Goal: Use online tool/utility: Utilize a website feature to perform a specific function

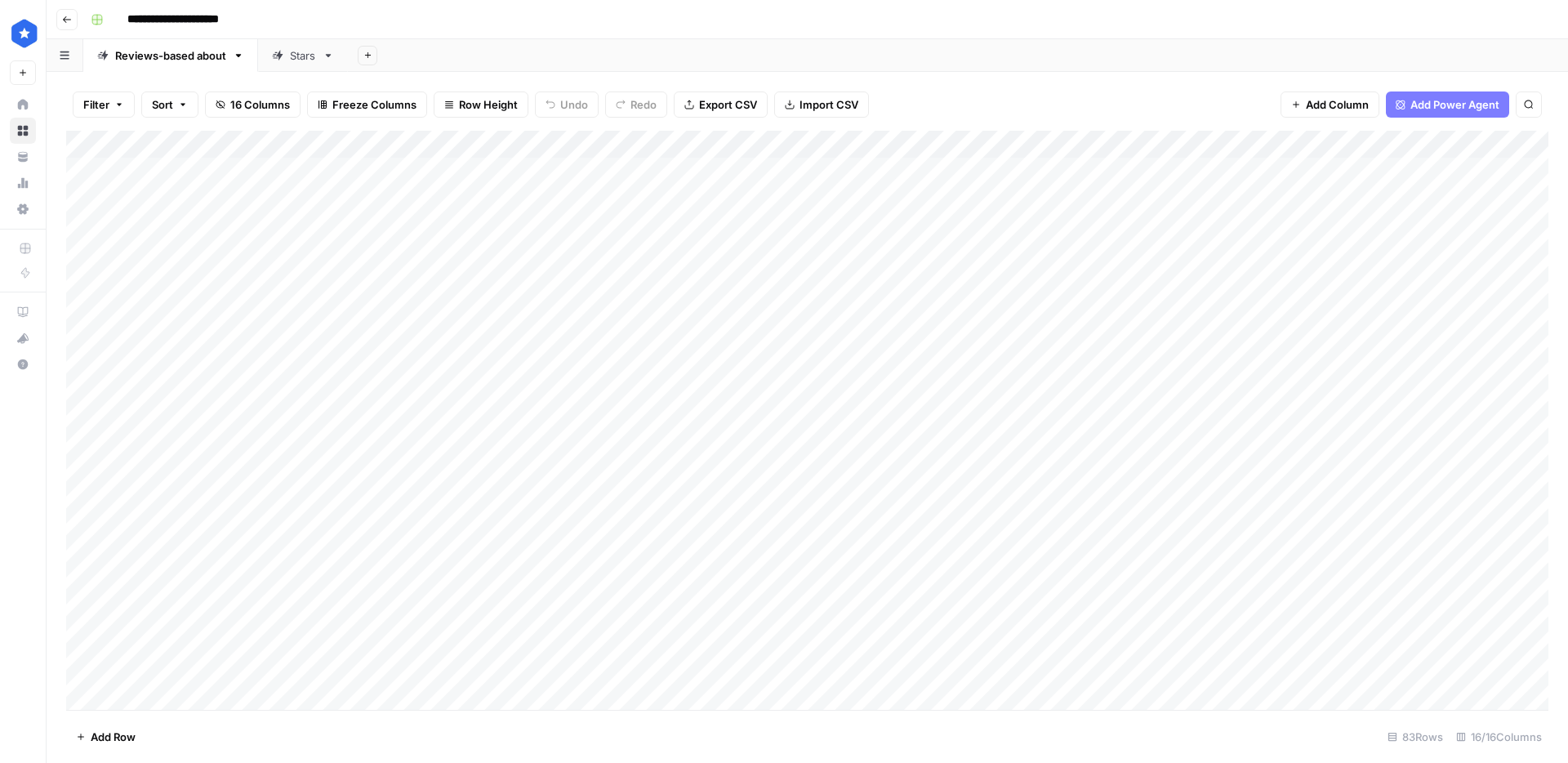
click at [231, 455] on div "Add Column" at bounding box center [807, 420] width 1482 height 579
type input "*******"
click at [163, 658] on div "Add Column" at bounding box center [807, 420] width 1482 height 579
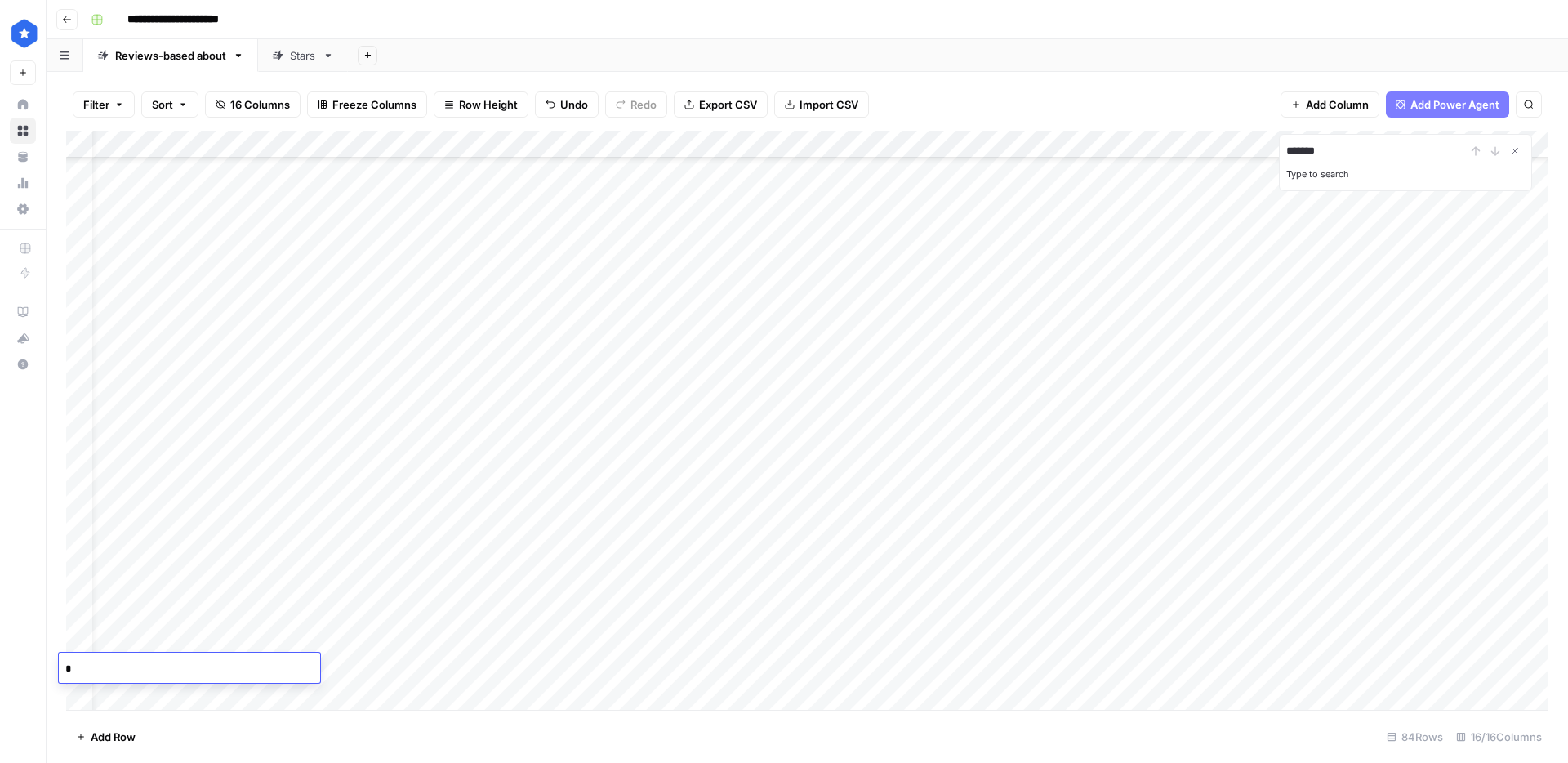
scroll to position [1780, 38]
type textarea "**********"
click at [400, 506] on div "Add Column" at bounding box center [807, 420] width 1482 height 579
click at [361, 672] on div "Add Column" at bounding box center [807, 420] width 1482 height 579
click at [506, 661] on div "Add Column" at bounding box center [807, 420] width 1482 height 579
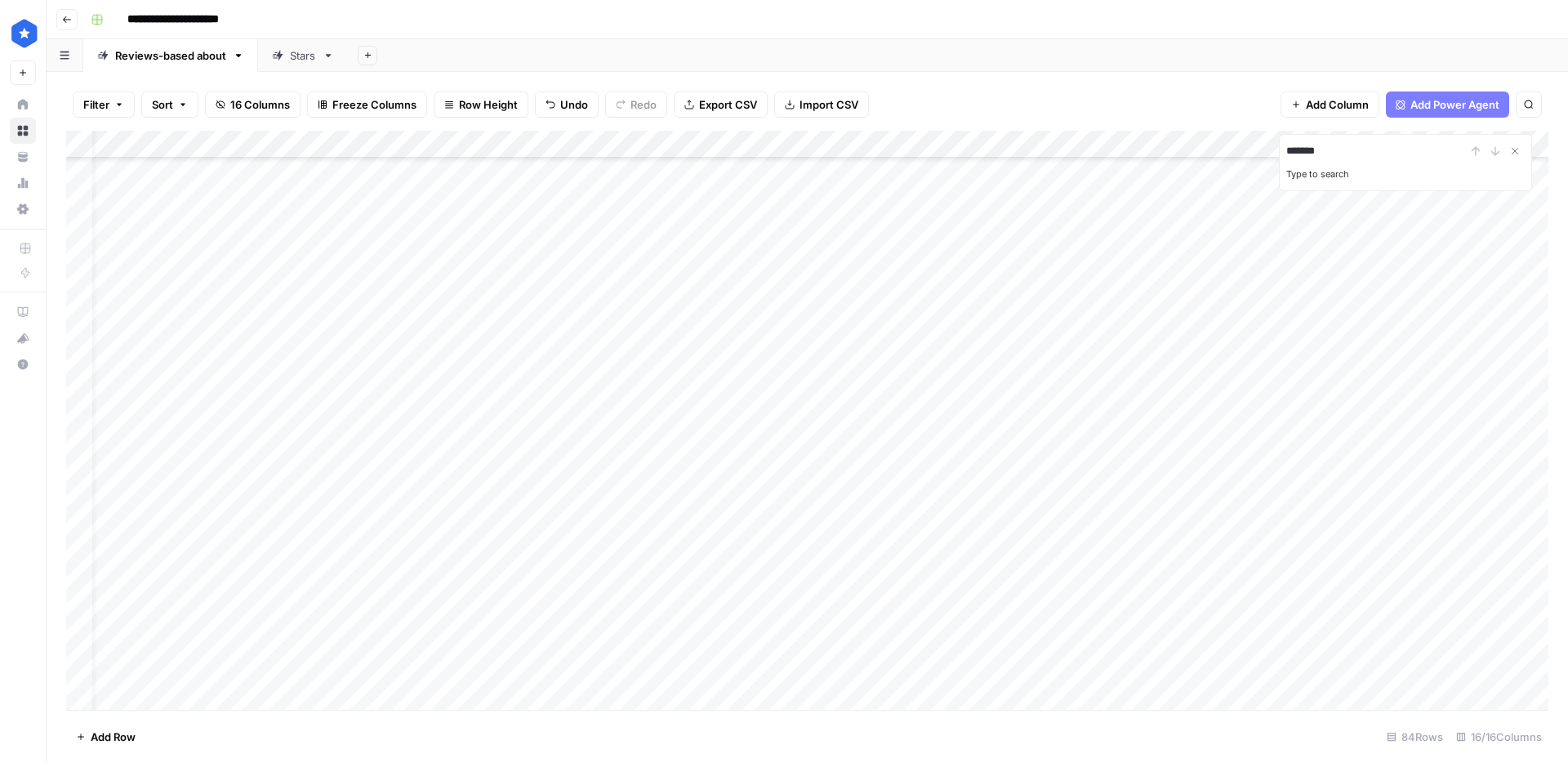
click at [558, 672] on div "Add Column" at bounding box center [807, 420] width 1482 height 579
type textarea "***"
click at [683, 665] on div "Add Column" at bounding box center [807, 420] width 1482 height 579
click at [874, 556] on div "Add Column" at bounding box center [807, 420] width 1482 height 579
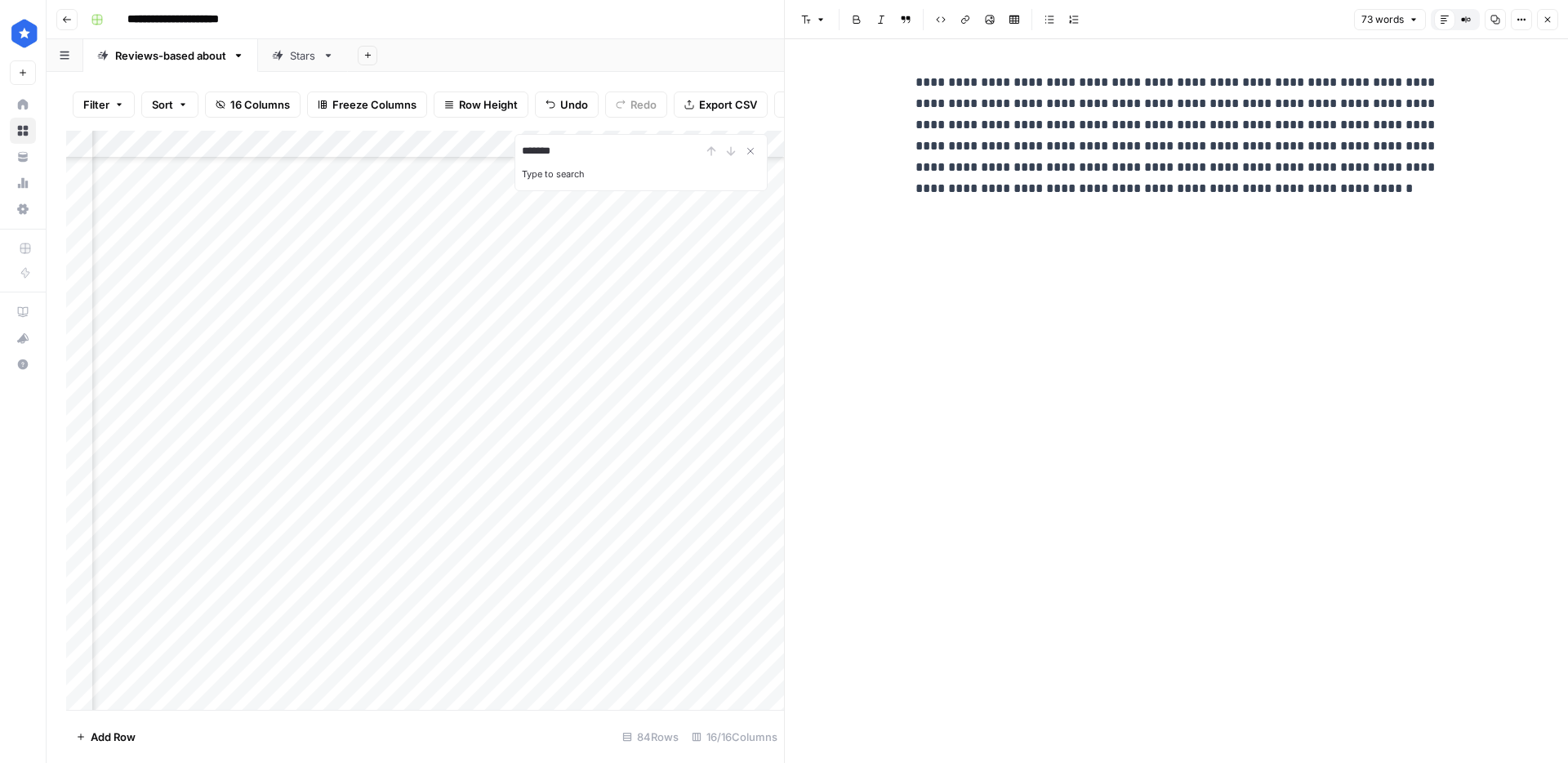
scroll to position [1808, 389]
click at [361, 529] on div "Add Column" at bounding box center [424, 420] width 718 height 579
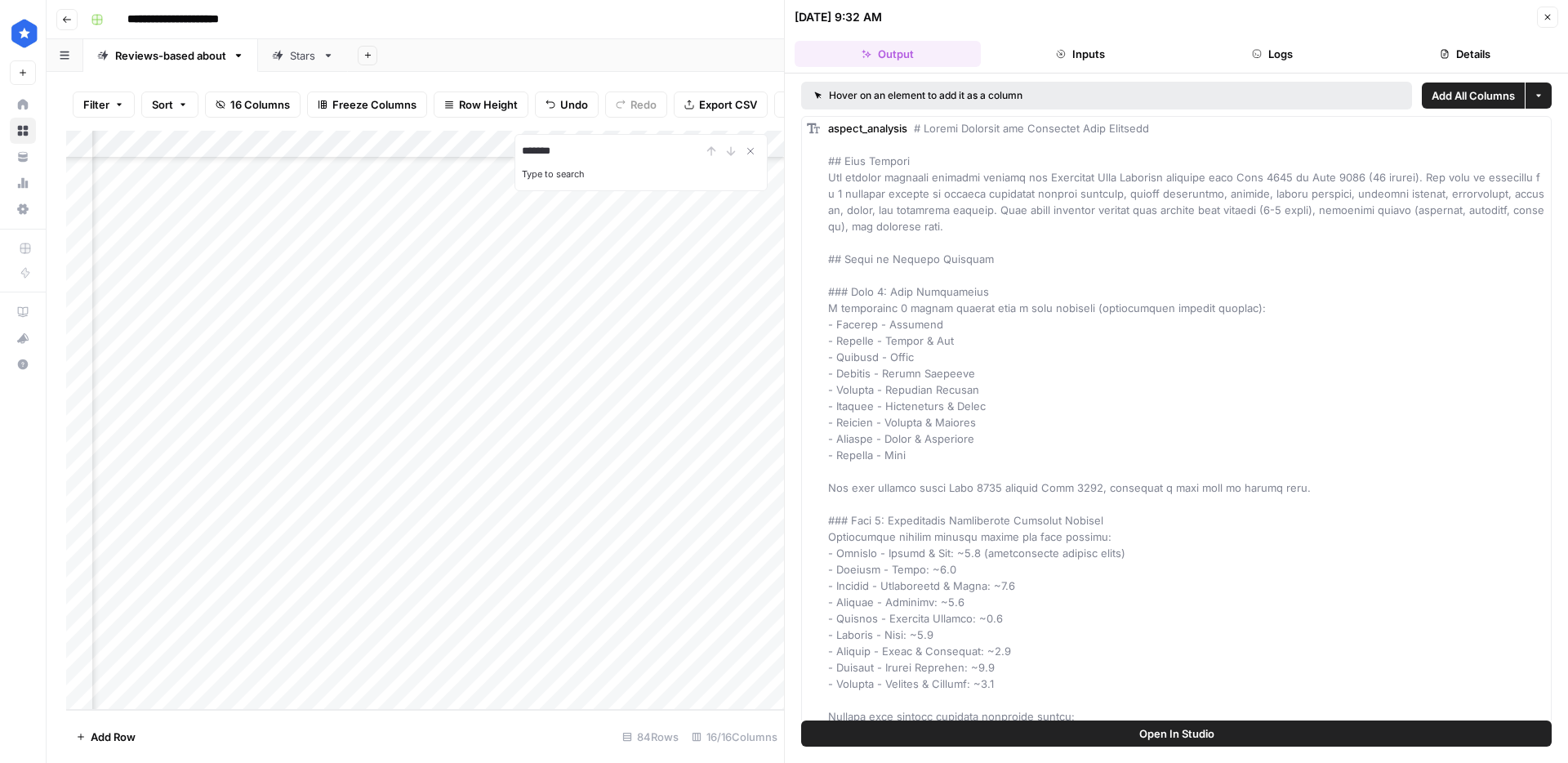
click at [1444, 38] on header "[DATE] 9:32 AM Close Output Inputs Logs Details" at bounding box center [1176, 37] width 783 height 73
click at [1444, 42] on button "Details" at bounding box center [1466, 54] width 187 height 27
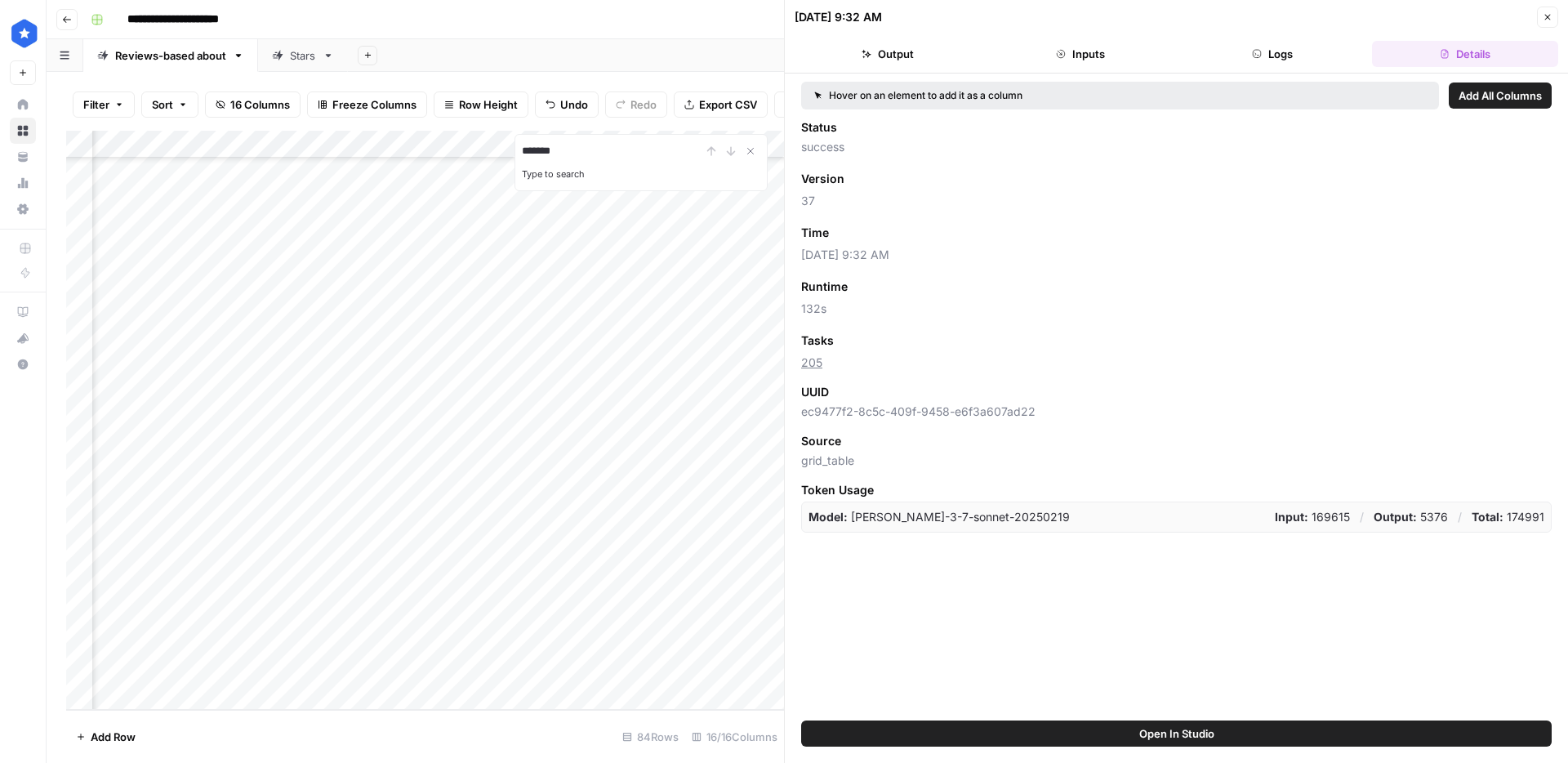
click at [1547, 19] on icon "button" at bounding box center [1547, 16] width 10 height 10
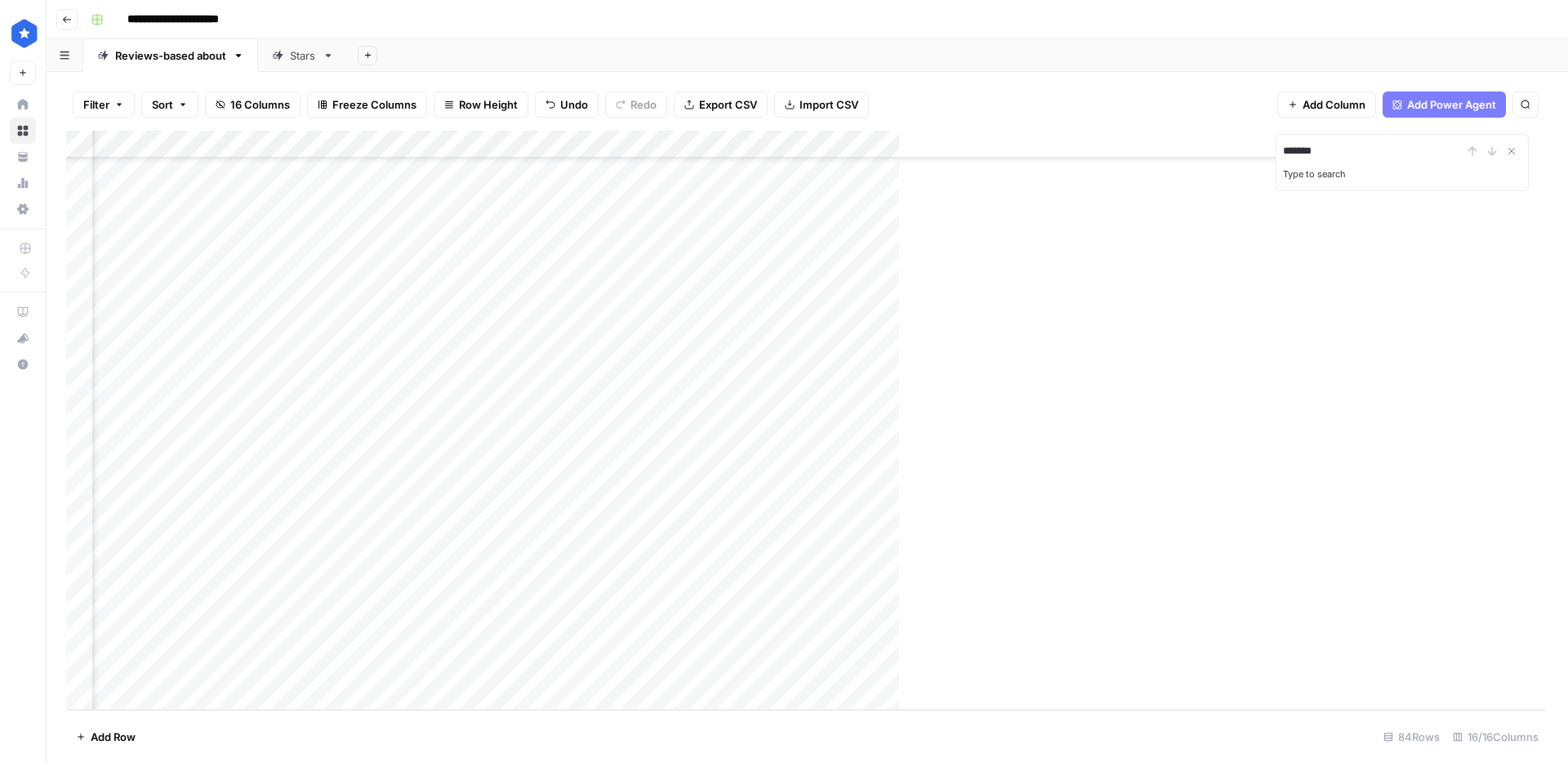
scroll to position [1808, 392]
click at [359, 558] on div "Add Column" at bounding box center [807, 420] width 1482 height 579
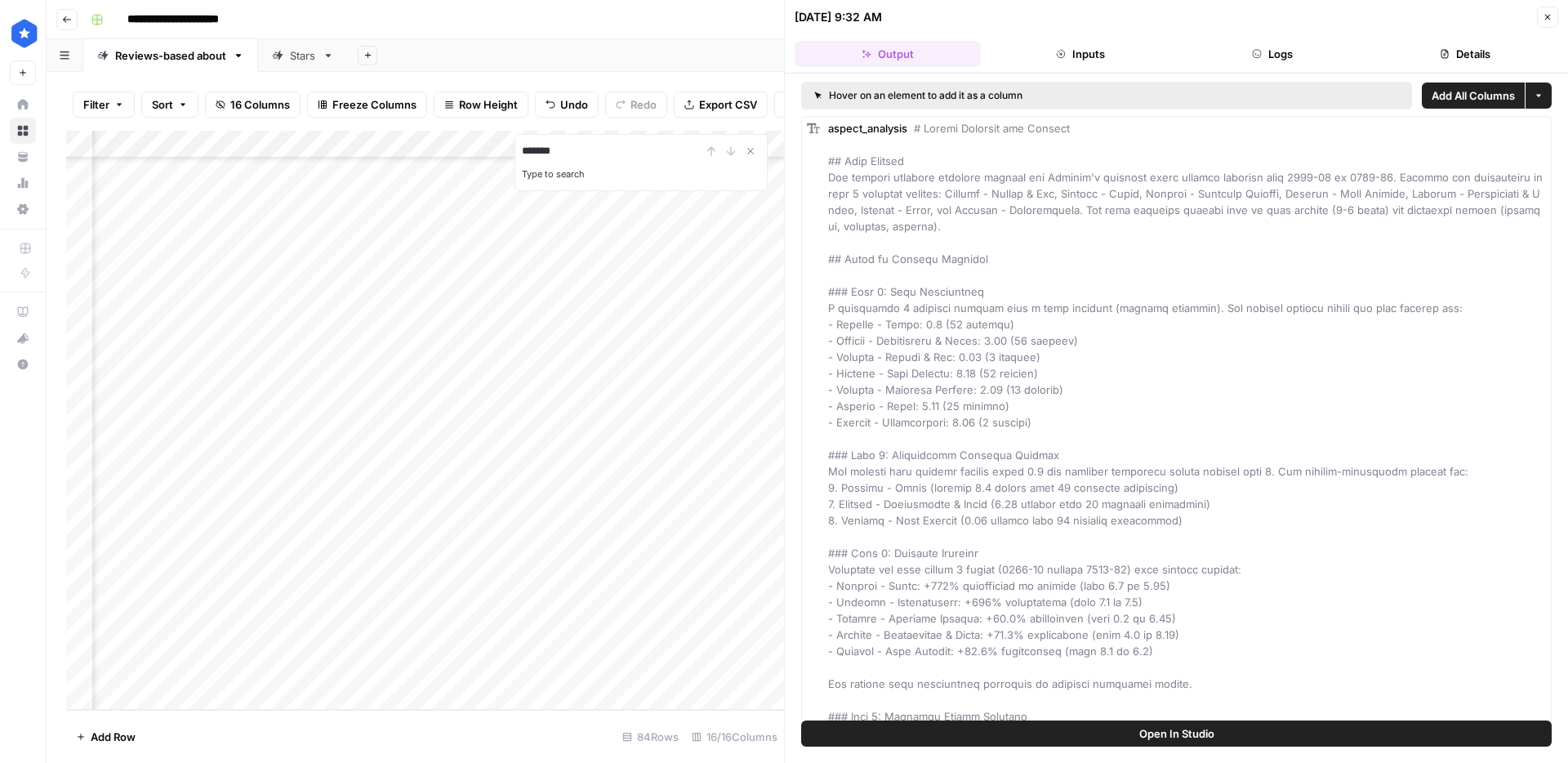
click at [1463, 48] on button "Details" at bounding box center [1466, 54] width 187 height 27
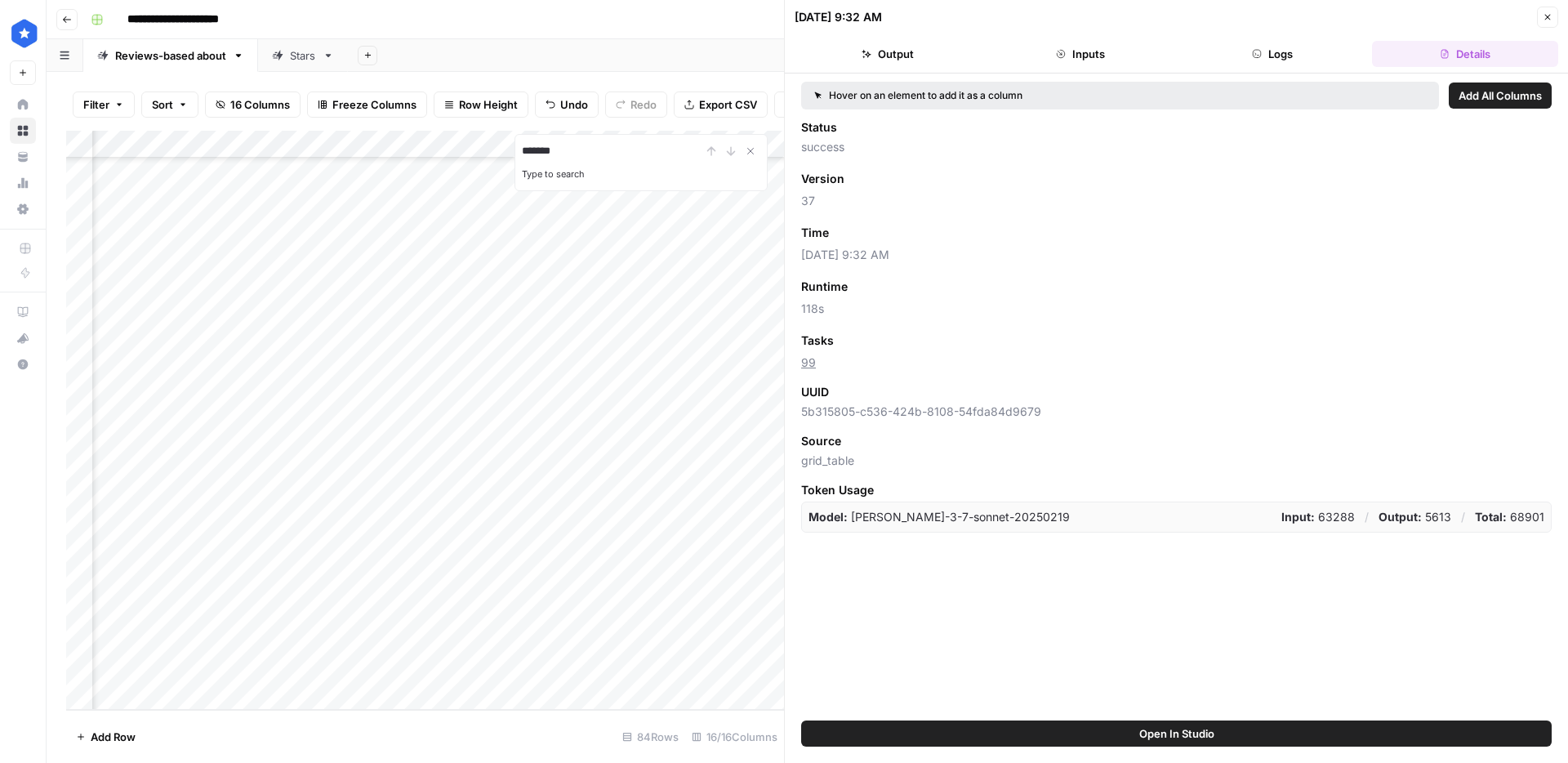
click at [1542, 15] on icon "button" at bounding box center [1547, 16] width 10 height 10
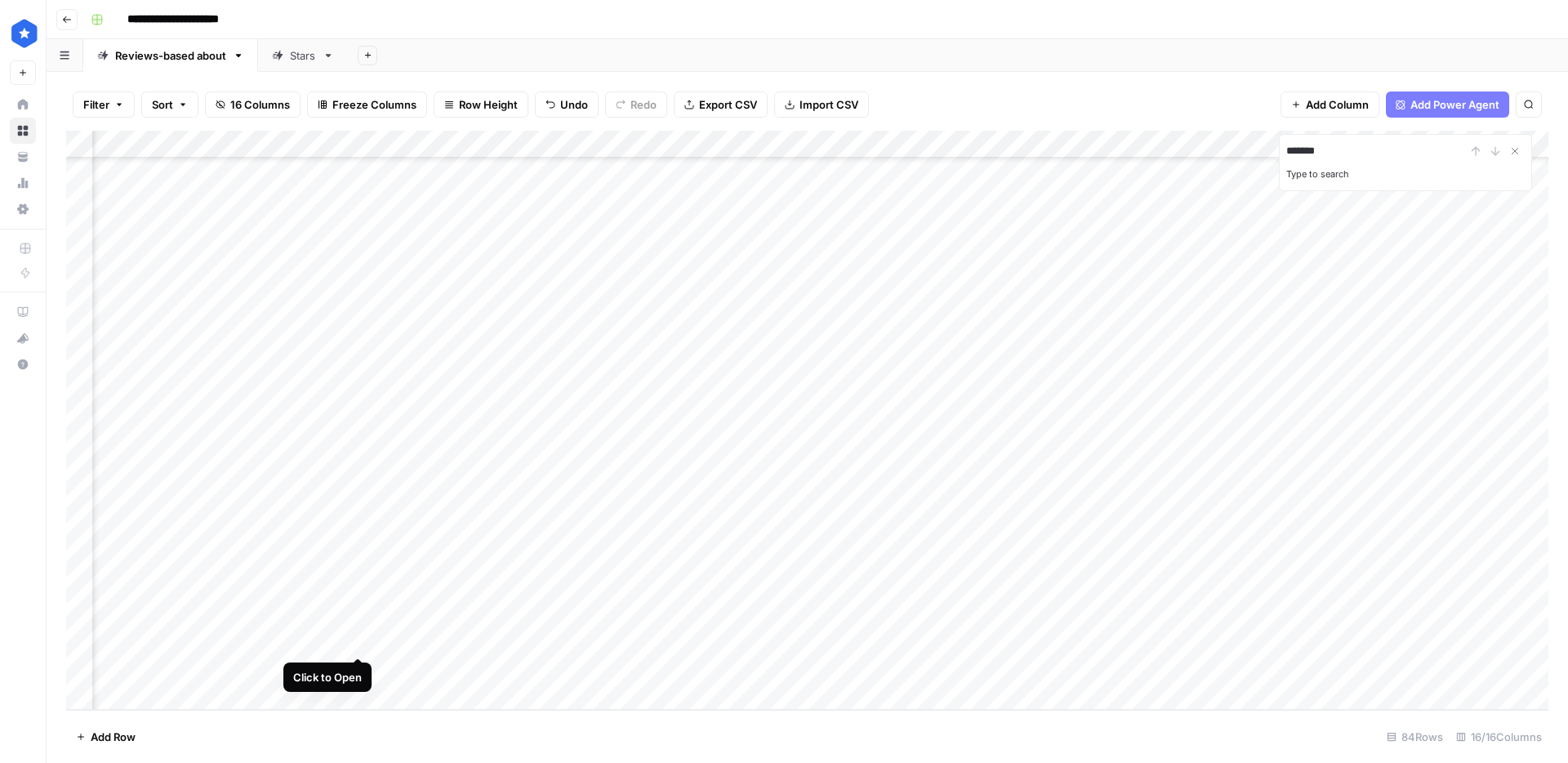
click at [357, 640] on div "Add Column" at bounding box center [807, 420] width 1482 height 579
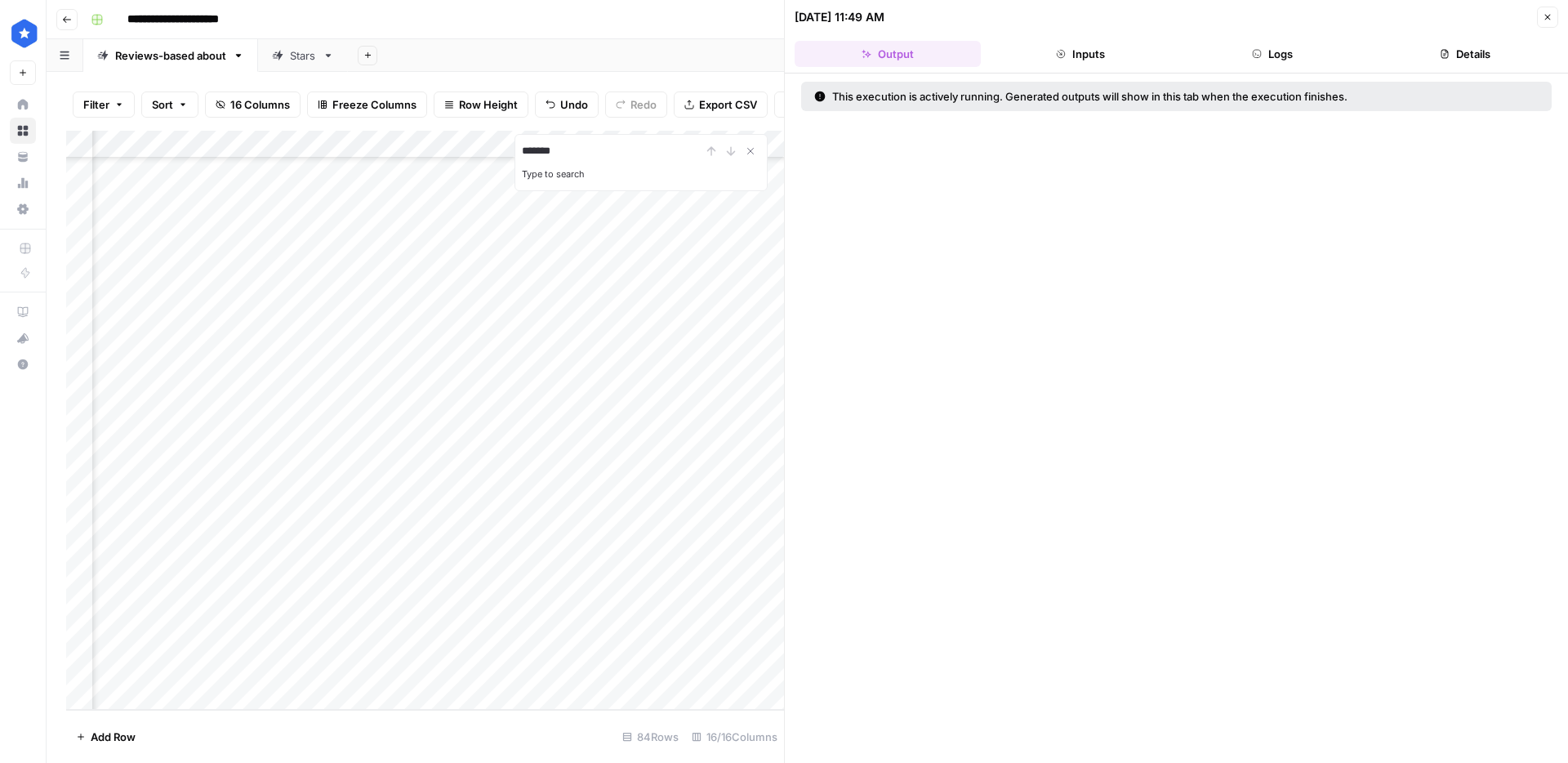
click at [1271, 50] on button "Logs" at bounding box center [1273, 54] width 187 height 27
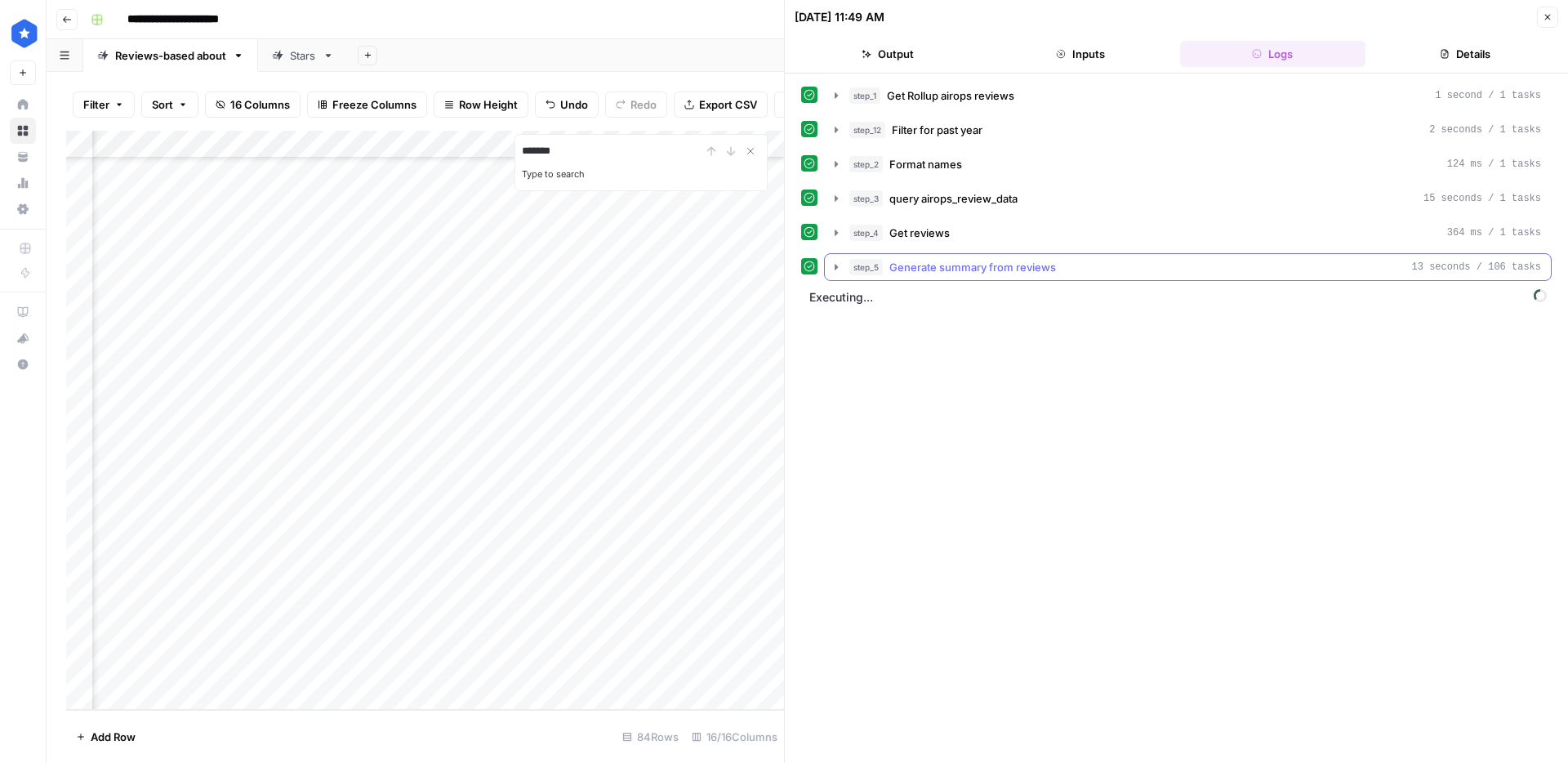
click at [996, 263] on span "Generate summary from reviews" at bounding box center [972, 267] width 166 height 16
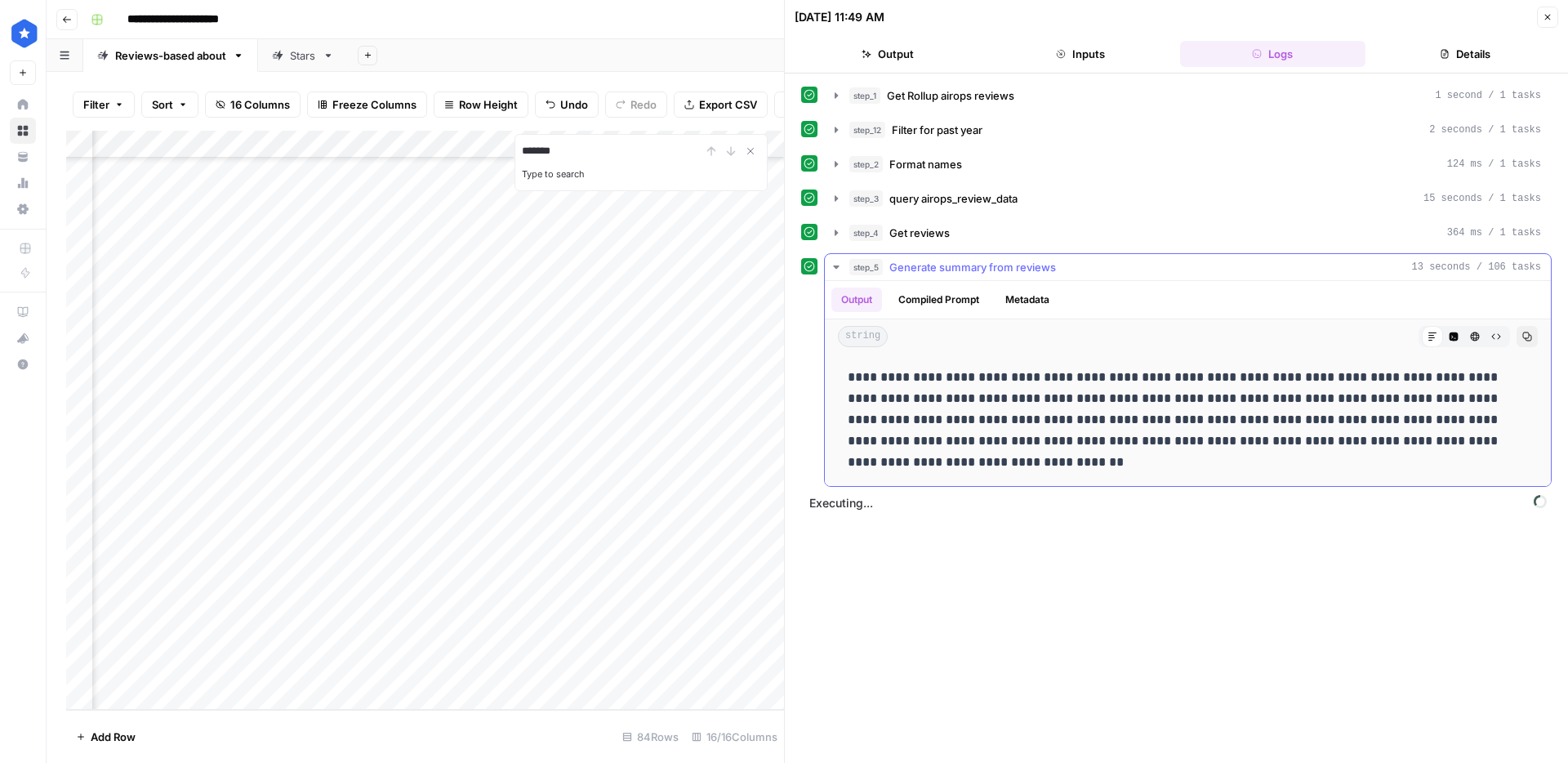
click at [1097, 271] on div "step_5 Generate summary from reviews 13 seconds / 106 tasks" at bounding box center [1195, 267] width 692 height 16
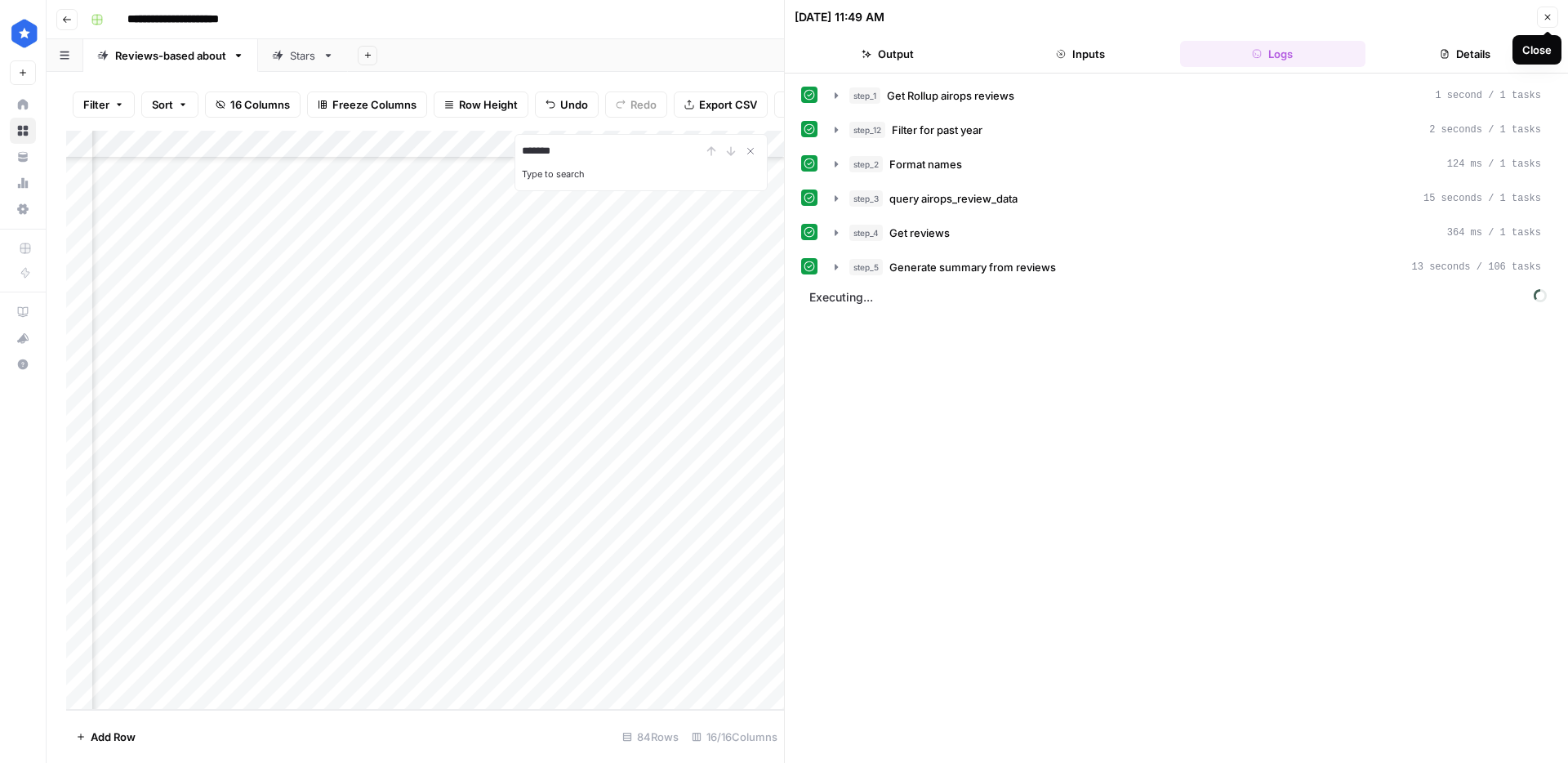
click at [1556, 16] on button "Close" at bounding box center [1547, 16] width 21 height 21
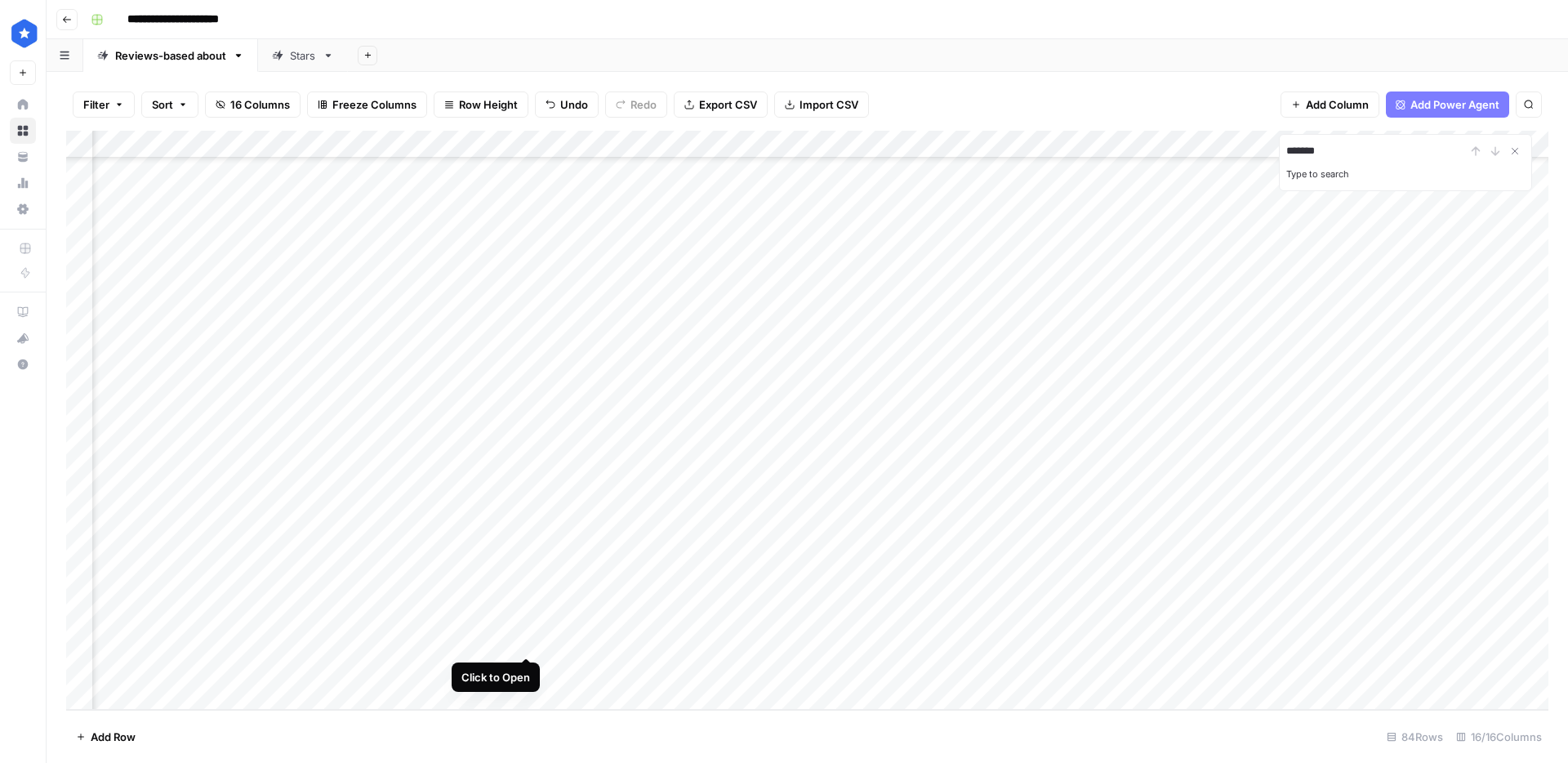
click at [521, 640] on div "Add Column" at bounding box center [807, 420] width 1482 height 579
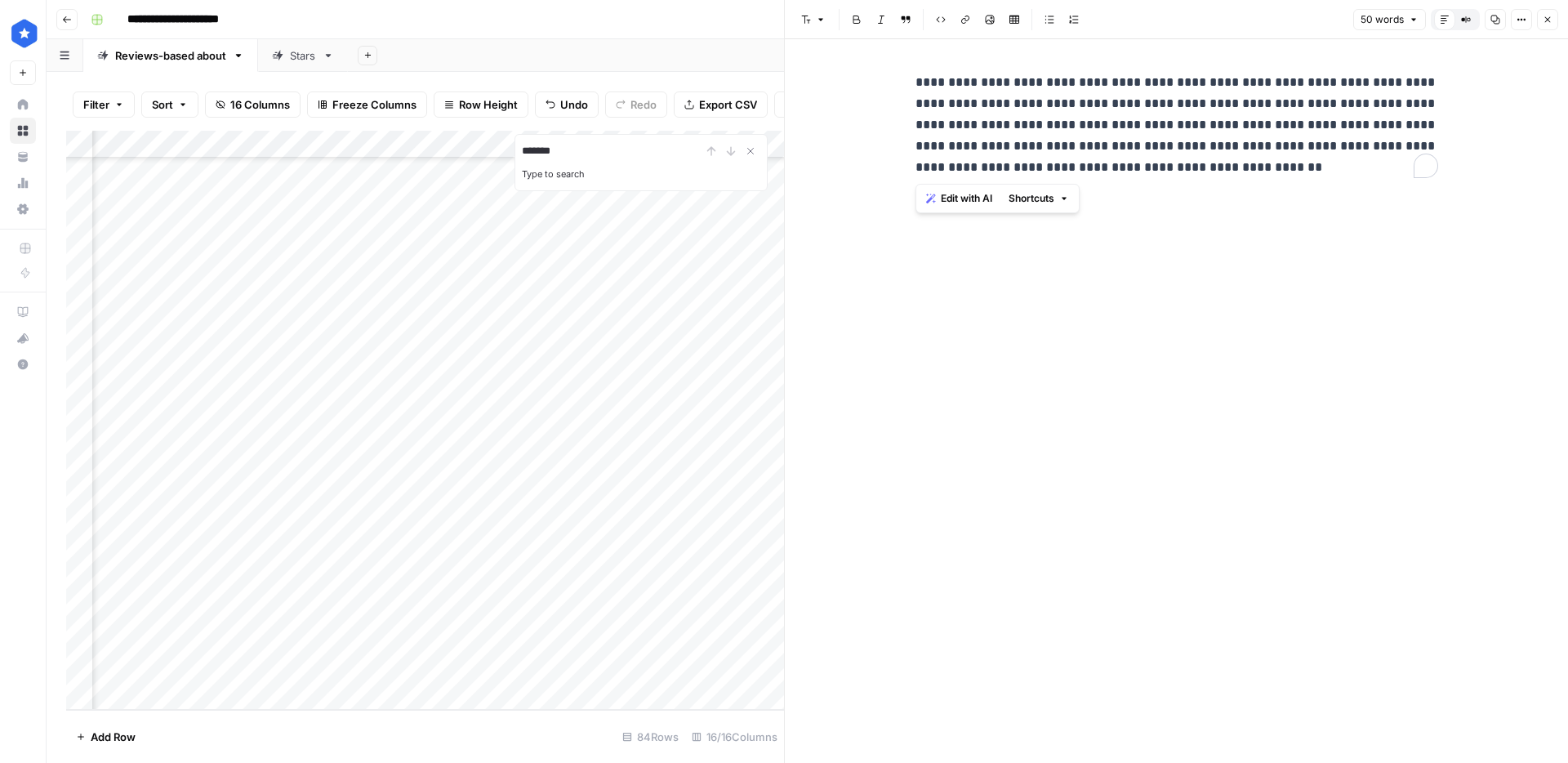
drag, startPoint x: 1359, startPoint y: 169, endPoint x: 841, endPoint y: 83, distance: 525.1
click at [842, 83] on div "**********" at bounding box center [1176, 401] width 783 height 724
drag, startPoint x: 65, startPoint y: 19, endPoint x: 55, endPoint y: 25, distance: 11.7
click at [65, 19] on icon "button" at bounding box center [67, 19] width 8 height 6
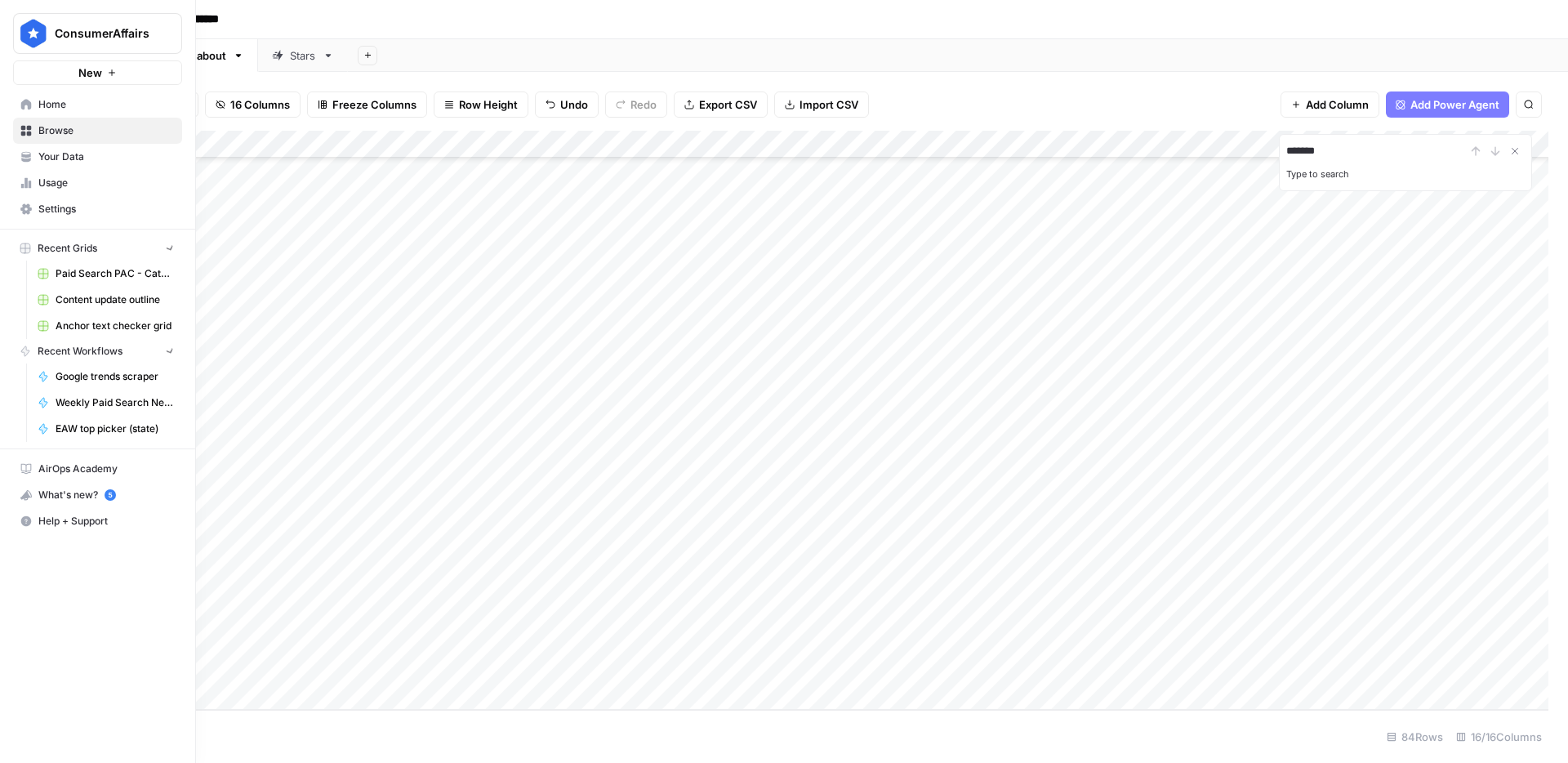
click at [20, 103] on icon at bounding box center [26, 104] width 11 height 11
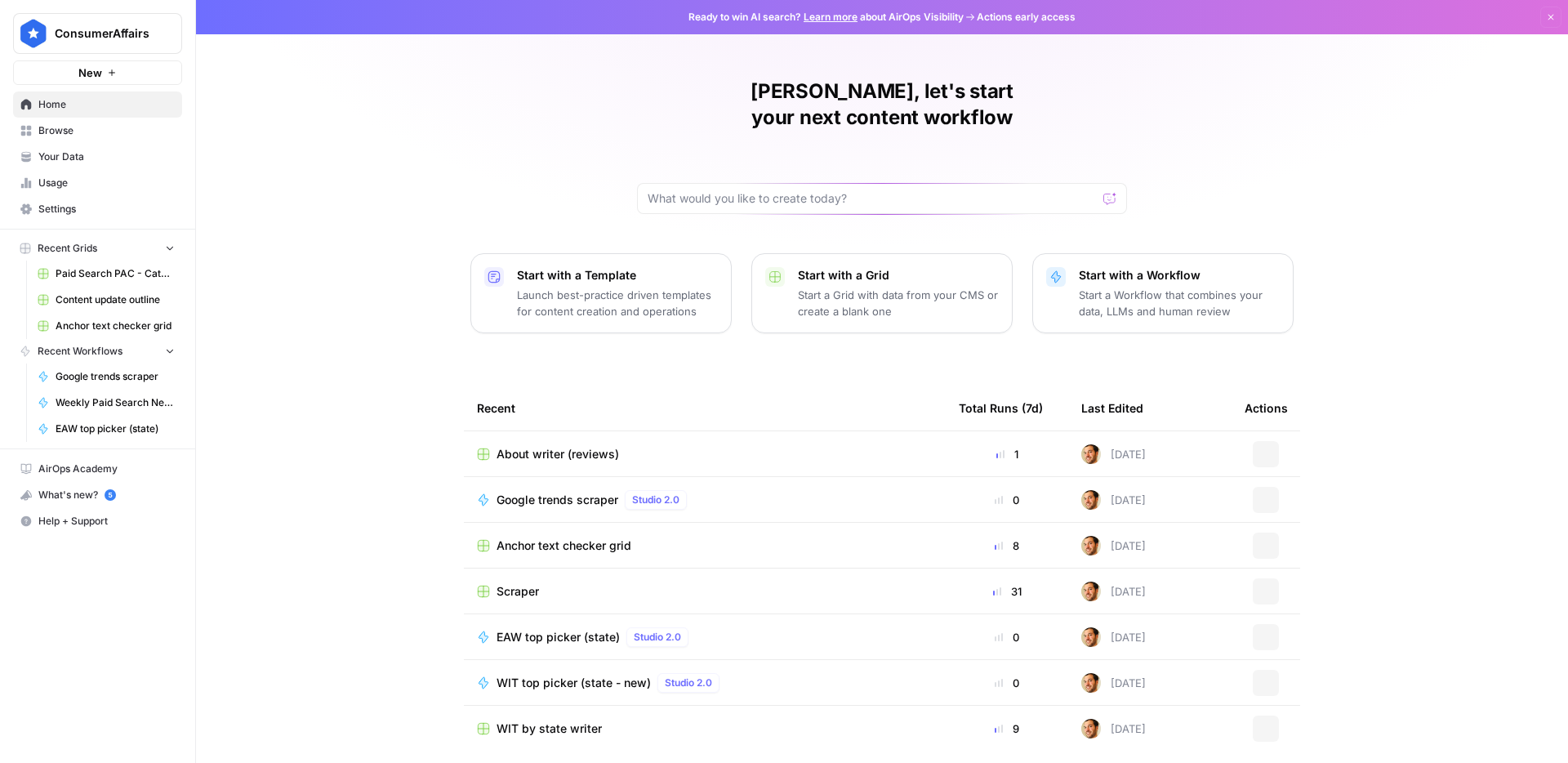
click at [84, 131] on span "Browse" at bounding box center [106, 131] width 136 height 15
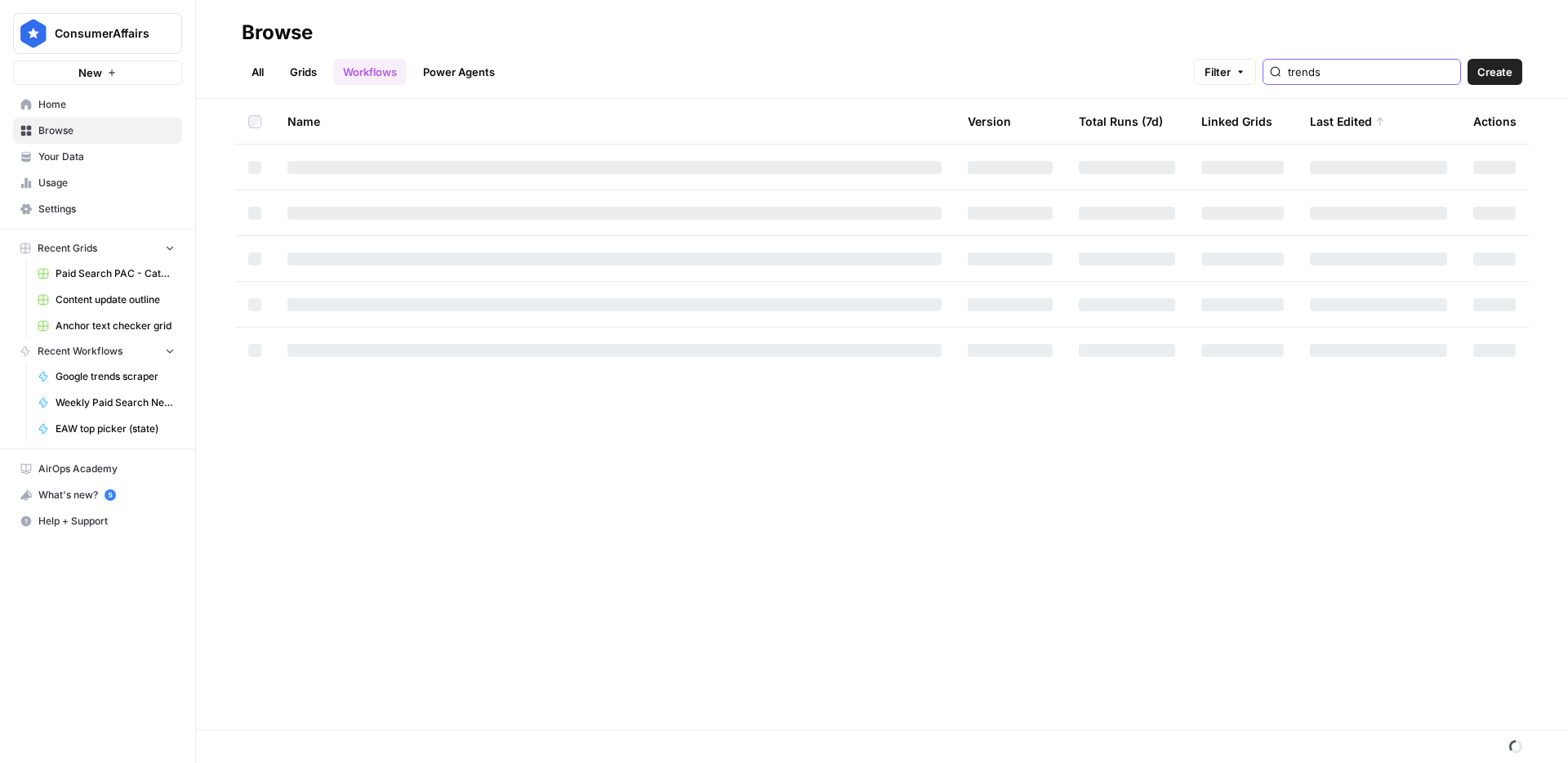
click at [1374, 80] on input "trends" at bounding box center [1370, 72] width 166 height 16
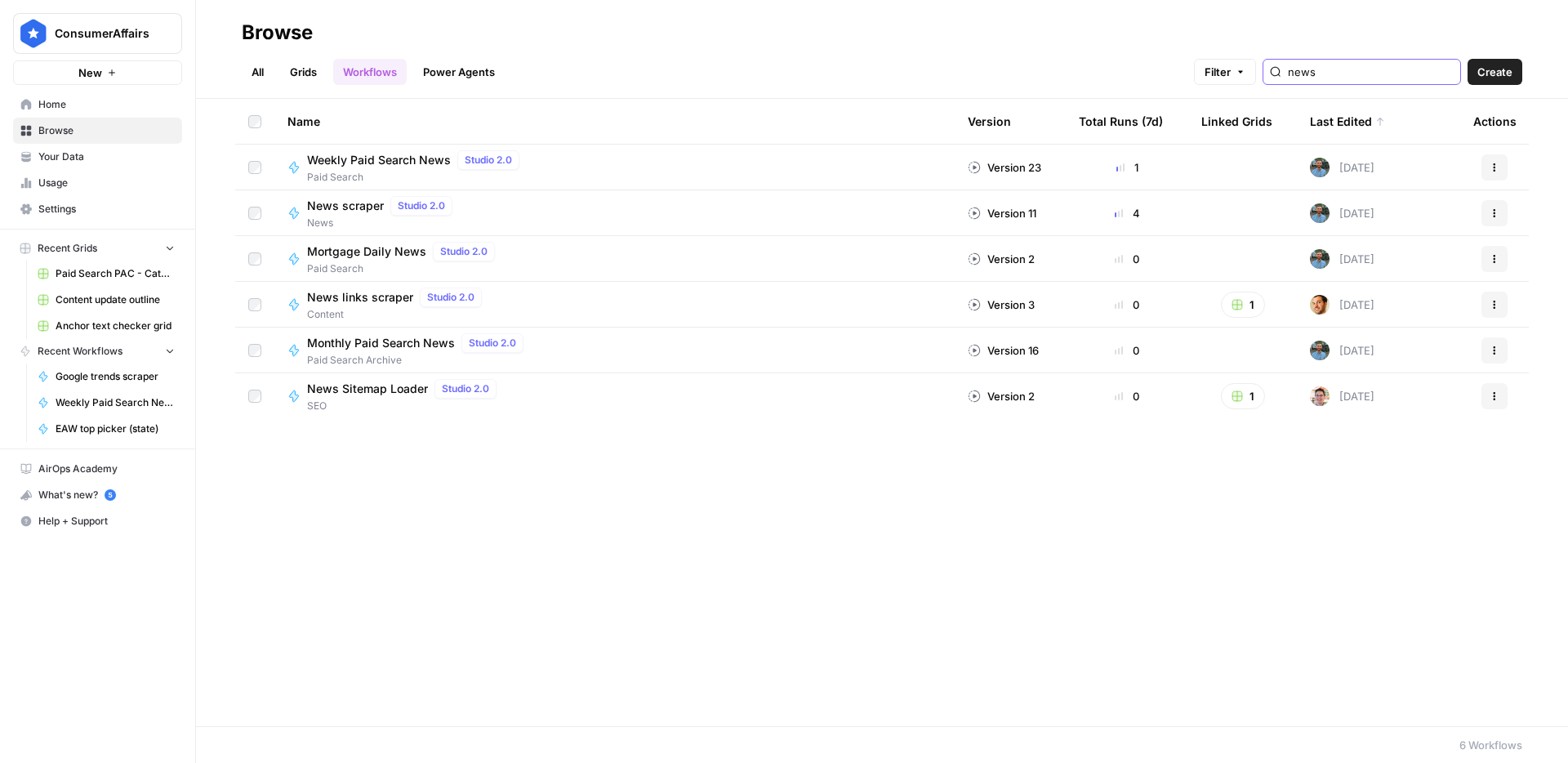
type input "news"
click at [349, 206] on span "News scraper" at bounding box center [346, 206] width 77 height 16
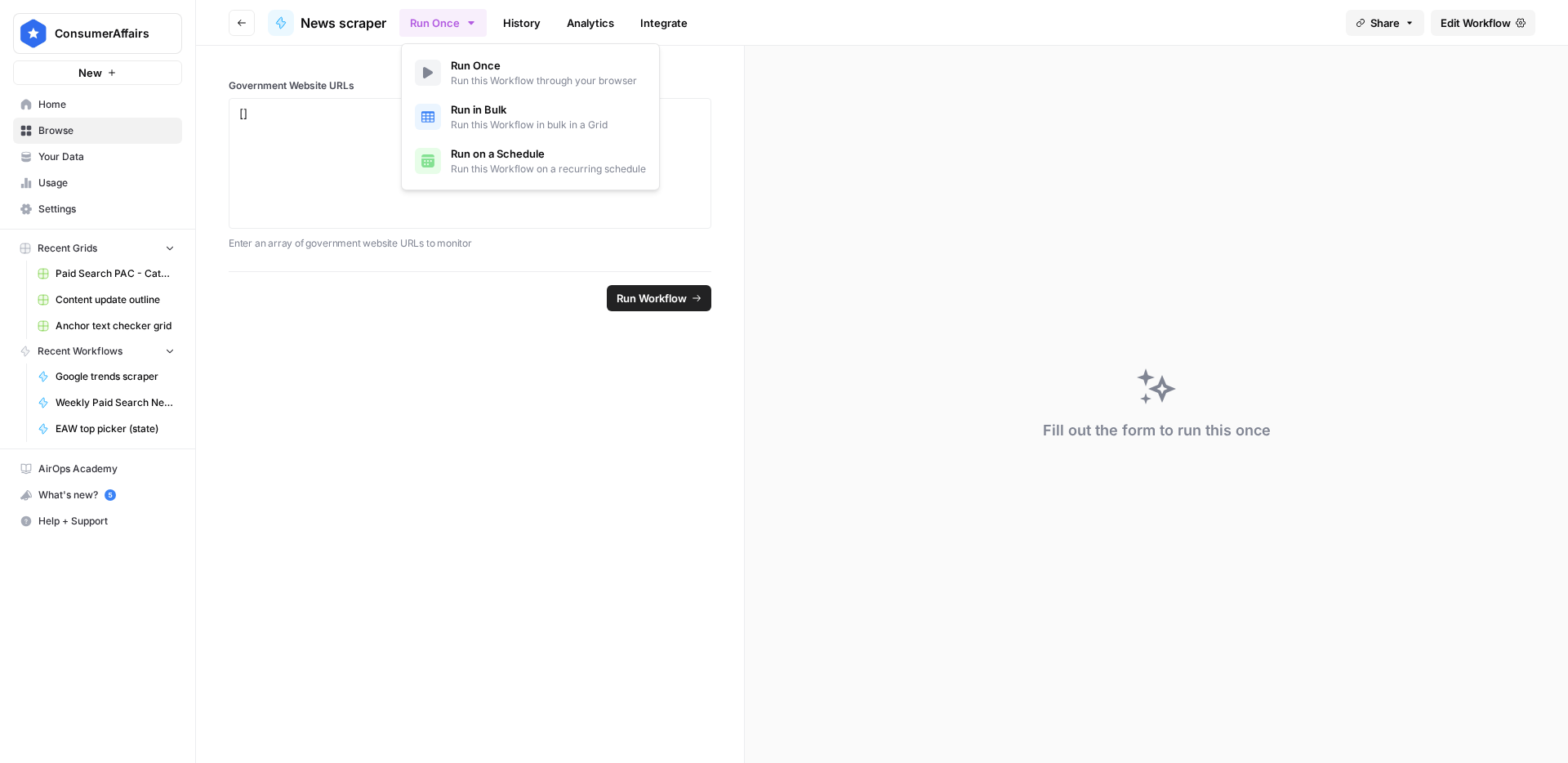
click at [475, 27] on icon "button" at bounding box center [471, 23] width 13 height 13
click at [549, 171] on span "Run this Workflow on a recurring schedule" at bounding box center [548, 169] width 195 height 15
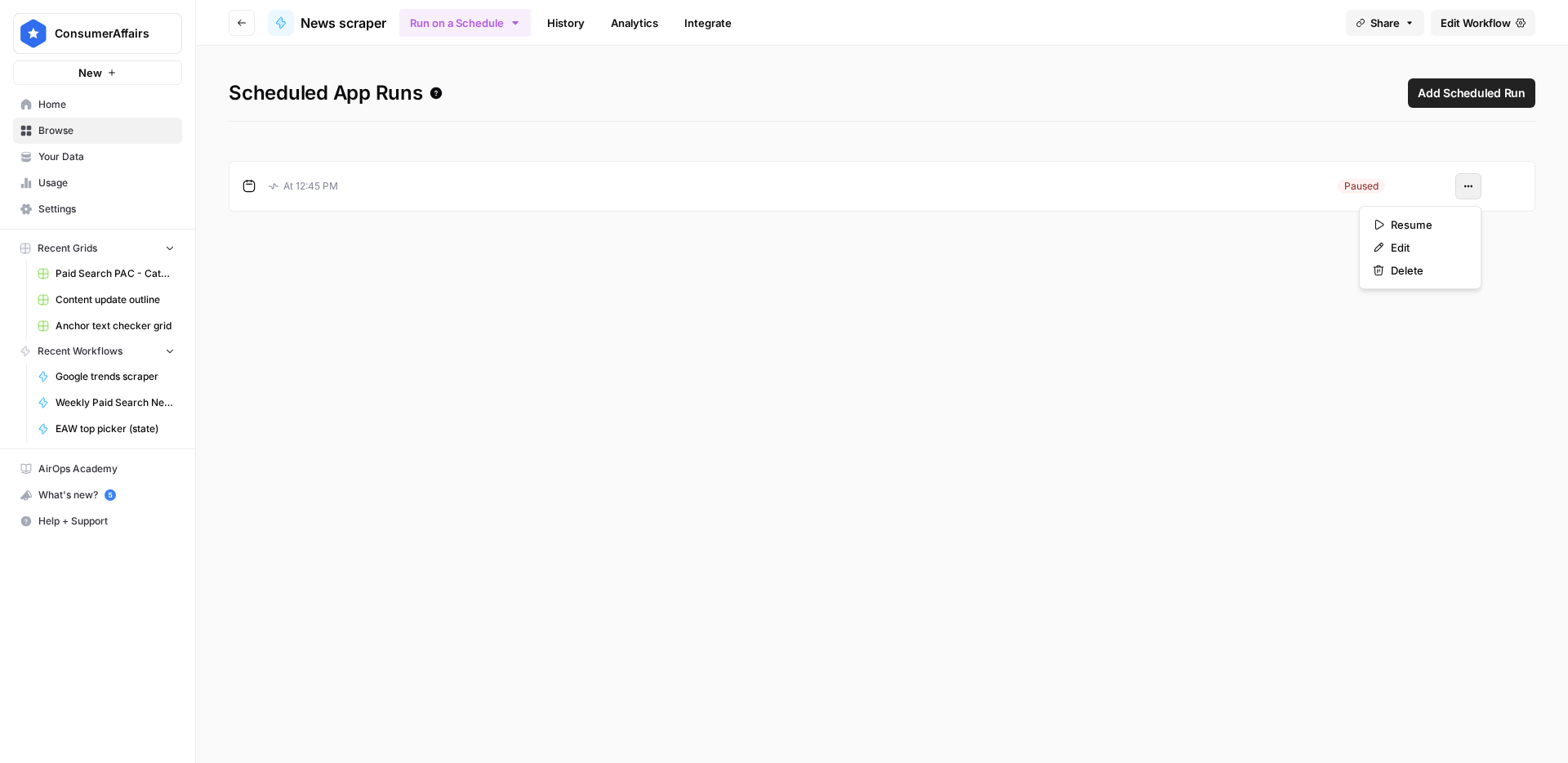
click at [1469, 187] on icon "button" at bounding box center [1468, 186] width 10 height 10
click at [1433, 225] on span "Resume" at bounding box center [1425, 225] width 70 height 16
click at [245, 31] on button "Go back" at bounding box center [242, 23] width 27 height 27
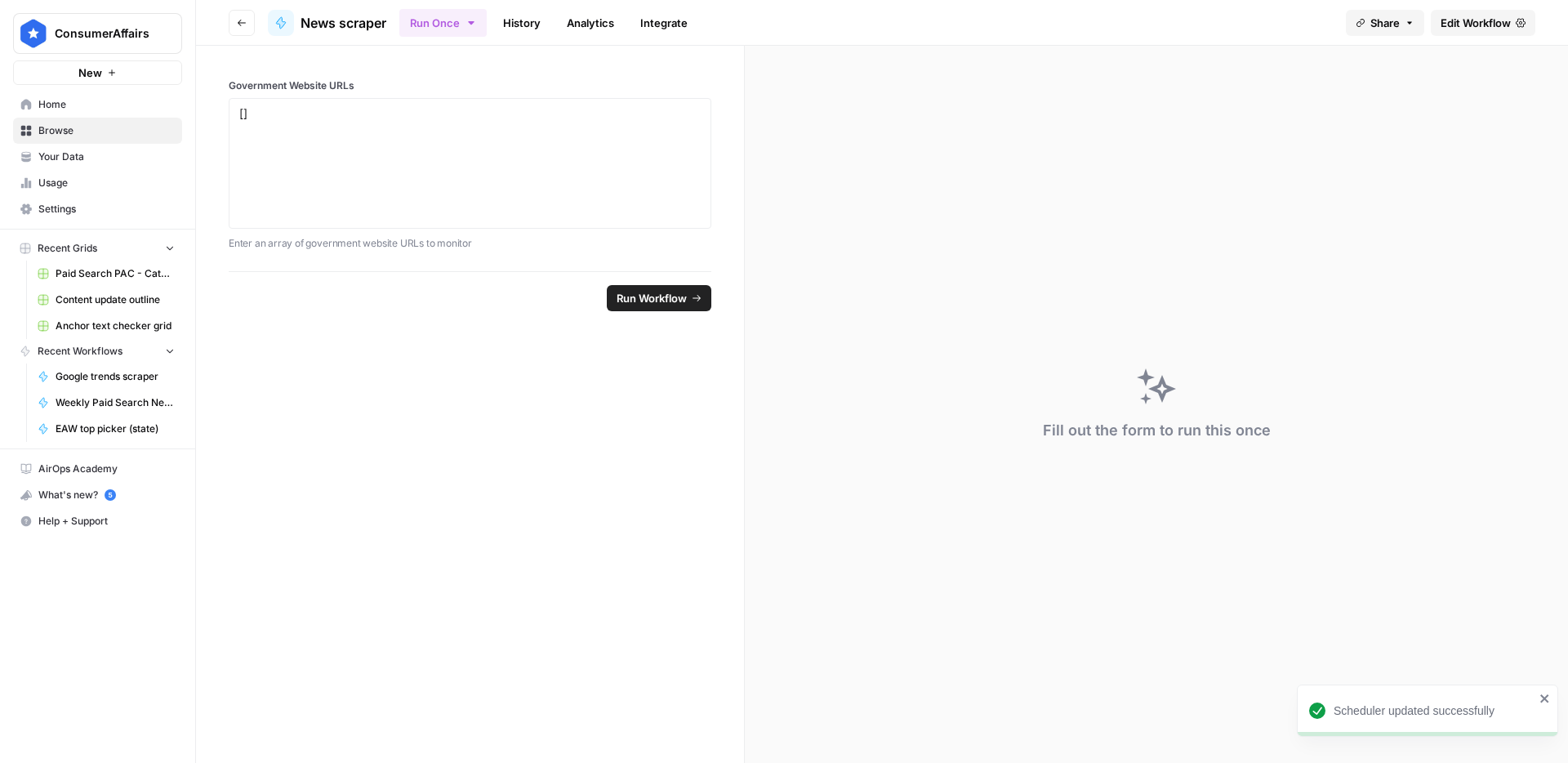
click at [245, 27] on button "Go back" at bounding box center [242, 23] width 27 height 27
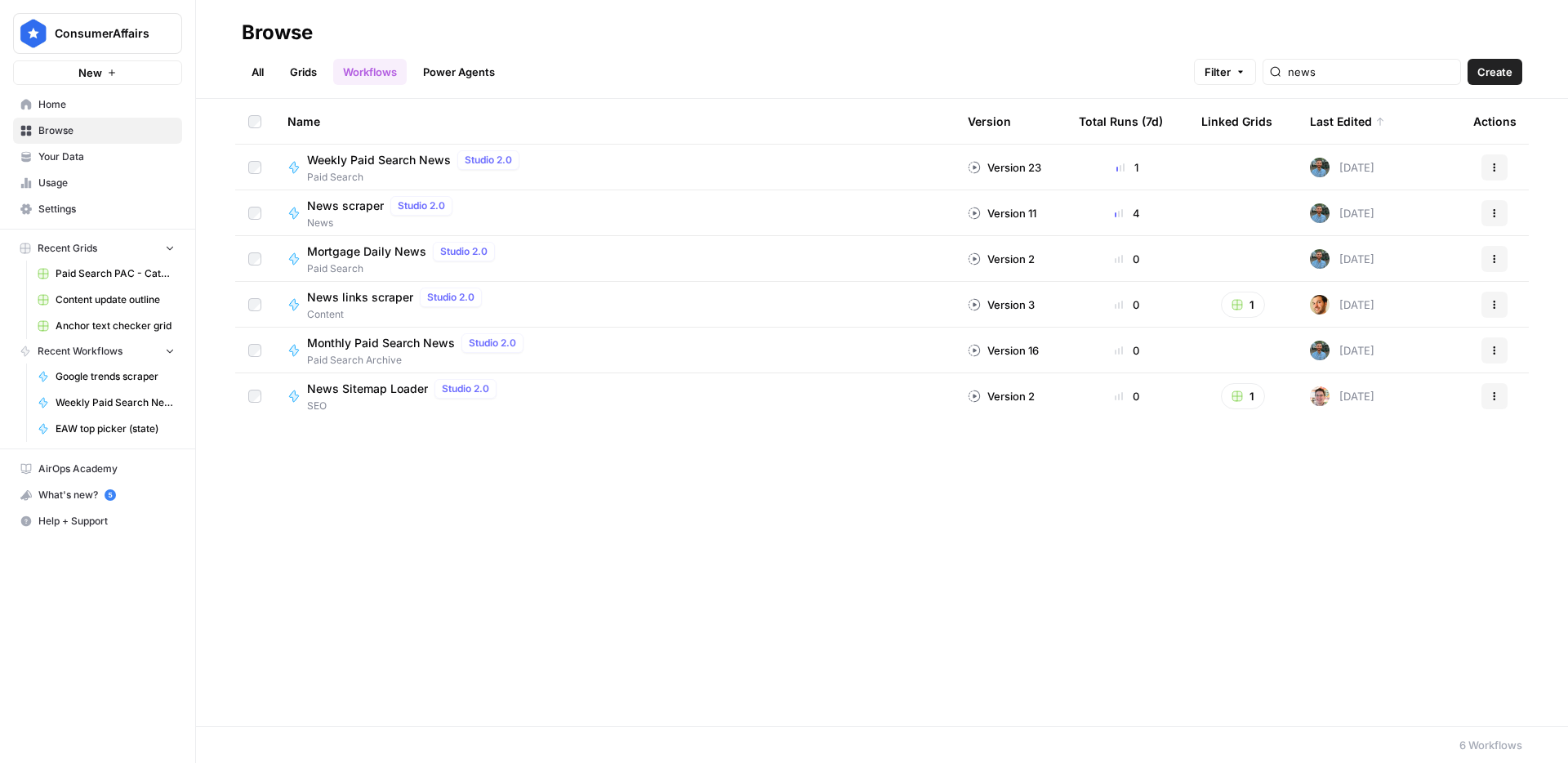
click at [366, 210] on span "News scraper" at bounding box center [346, 206] width 77 height 16
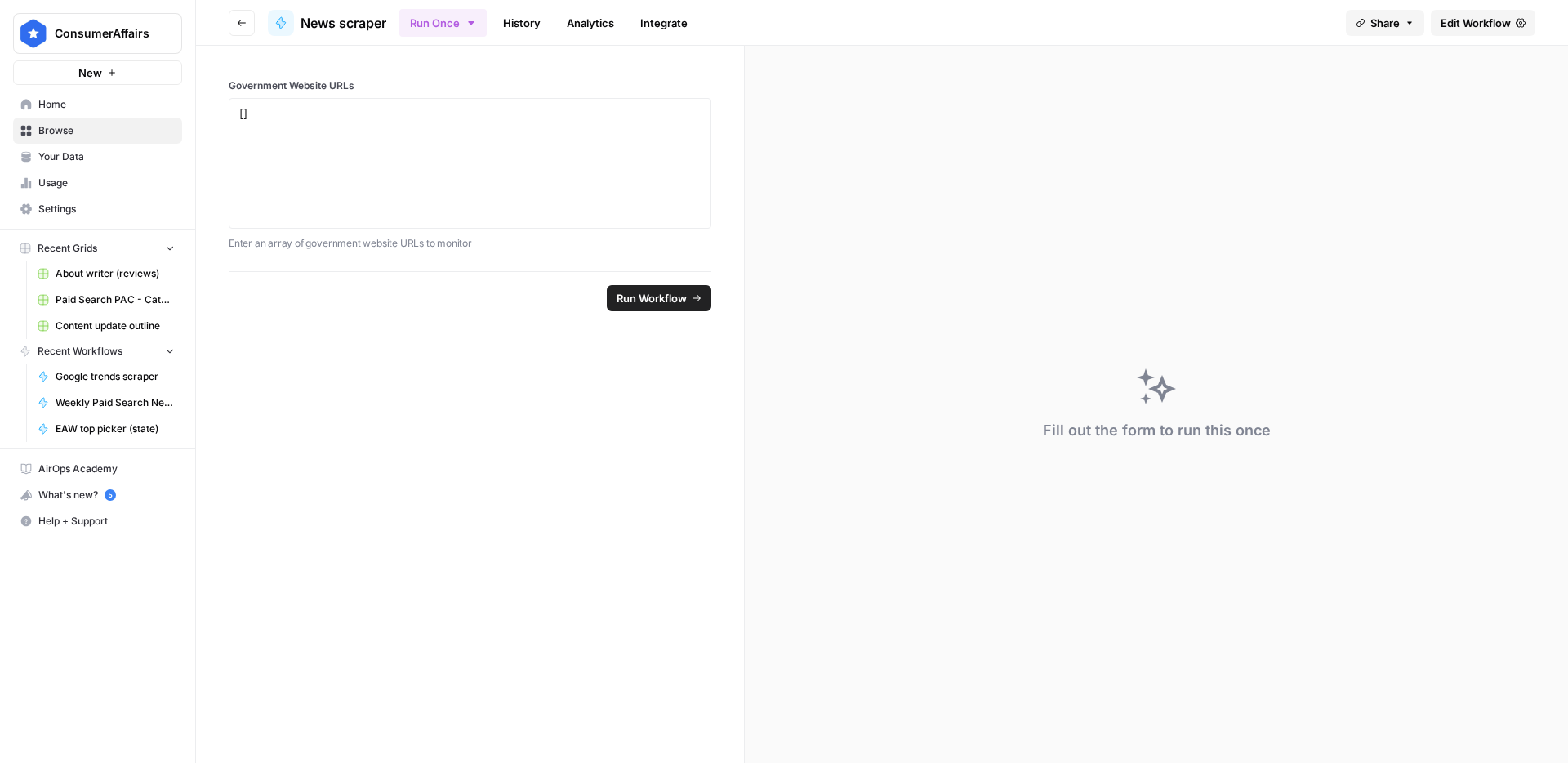
click at [1476, 28] on span "Edit Workflow" at bounding box center [1476, 23] width 70 height 16
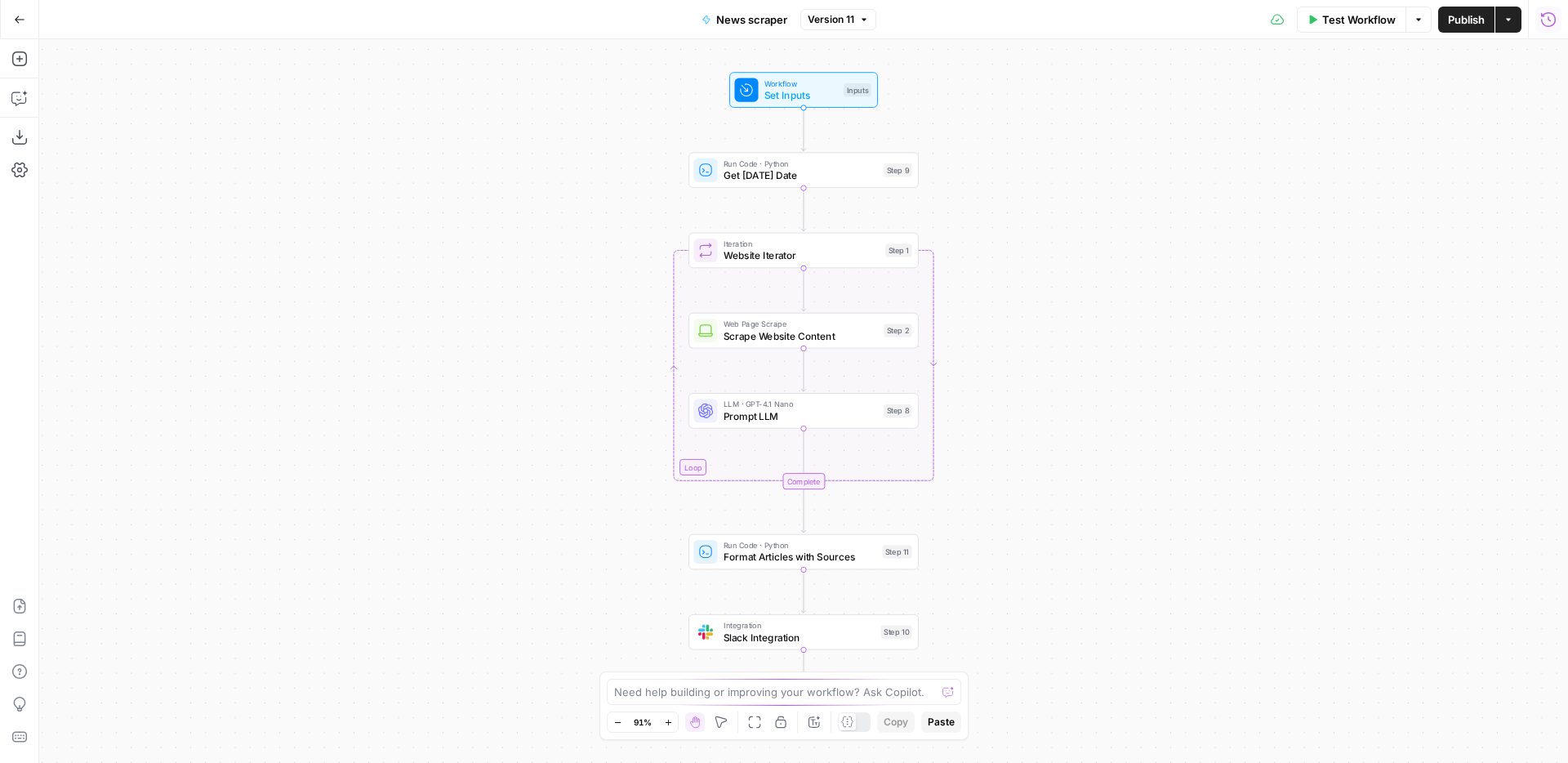
click at [1556, 19] on icon "button" at bounding box center [1549, 19] width 16 height 16
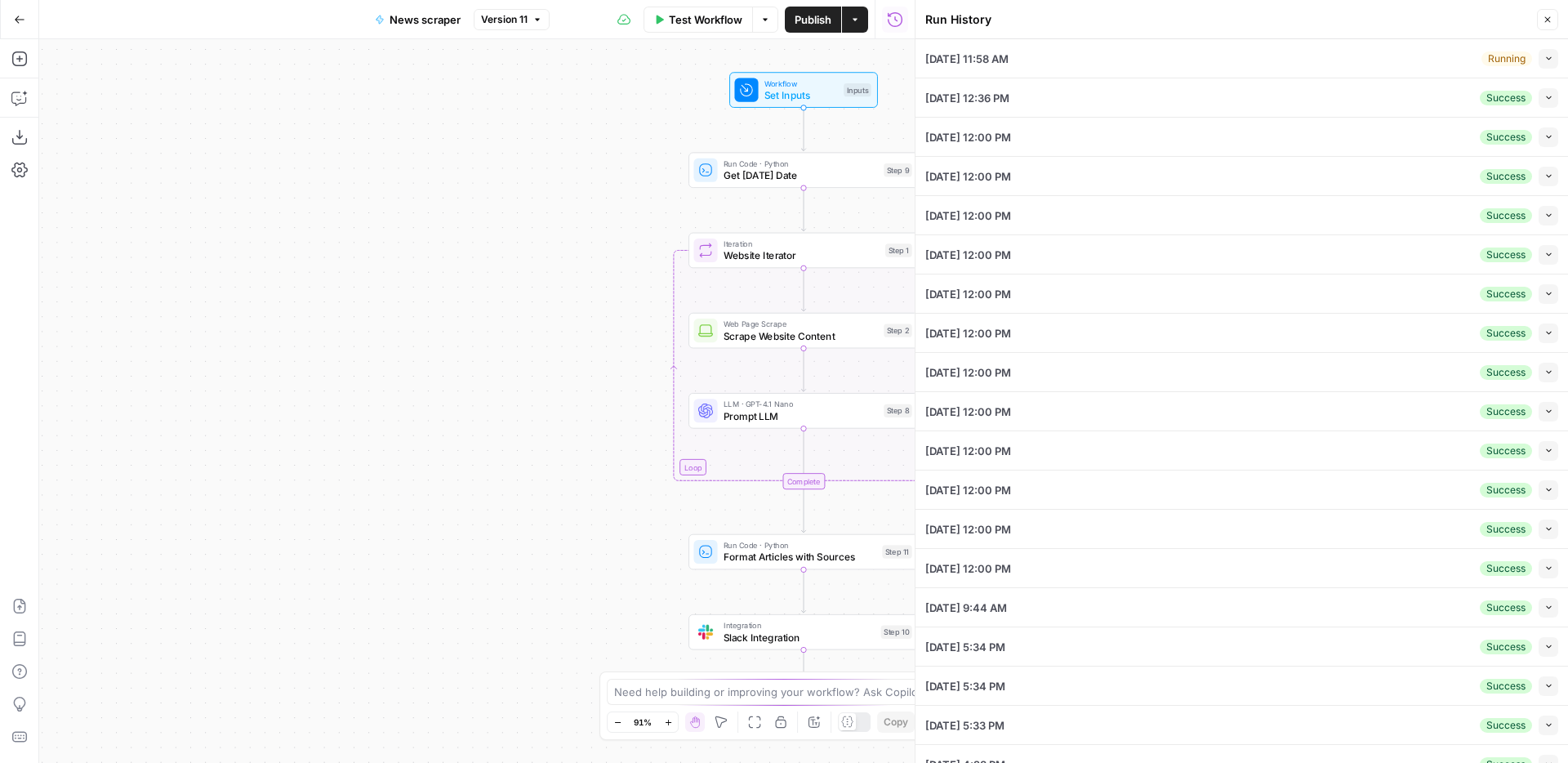
click at [1550, 59] on icon "button" at bounding box center [1549, 59] width 9 height 9
type textarea "[ "https://www.nclc.org", "https://www.nhtsa.gov/press-releases", "http://www.f…"
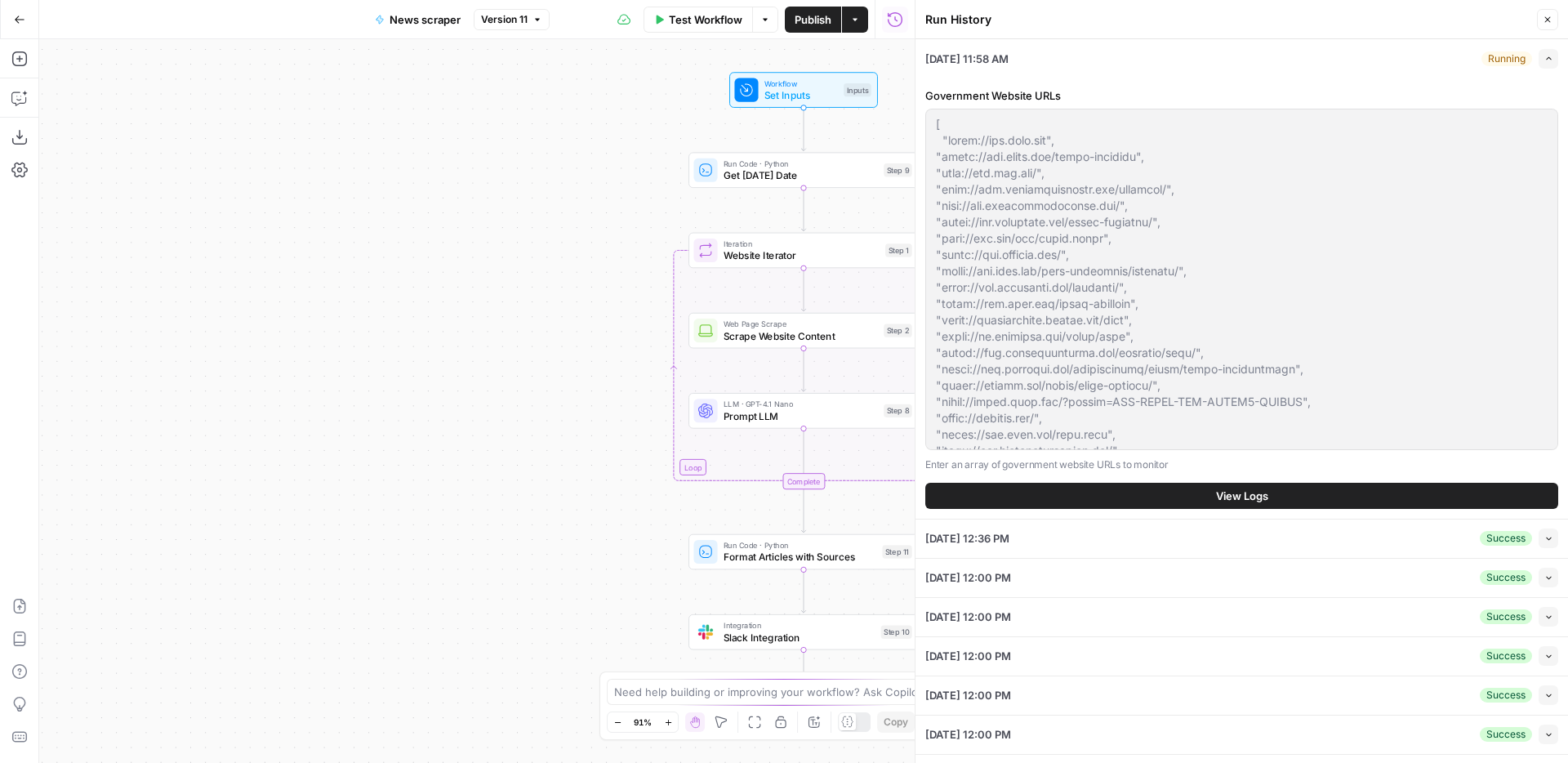
click at [1242, 492] on span "View Logs" at bounding box center [1241, 496] width 52 height 16
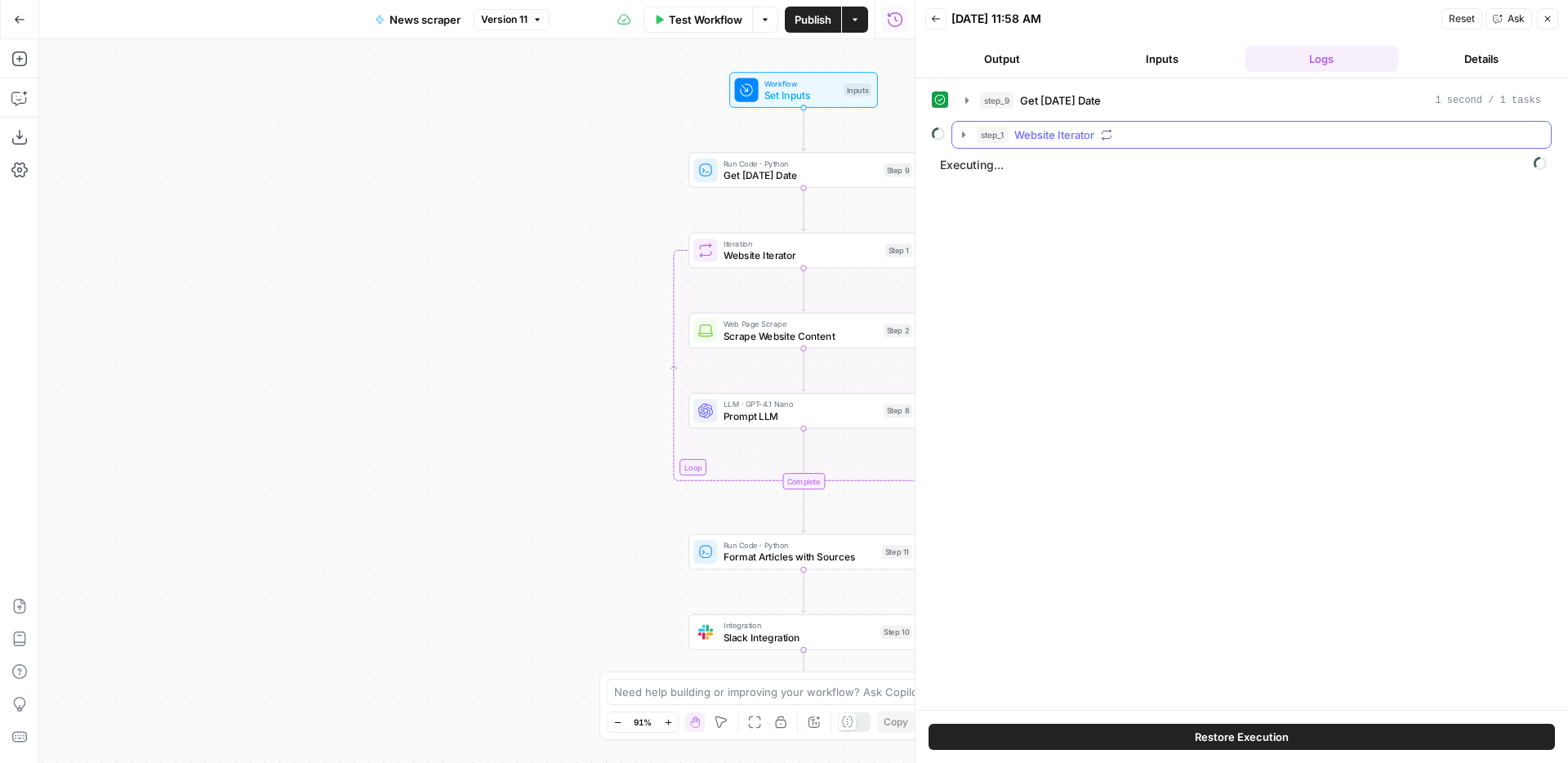
click at [1164, 128] on div "step_1 Website Iterator" at bounding box center [1259, 134] width 564 height 16
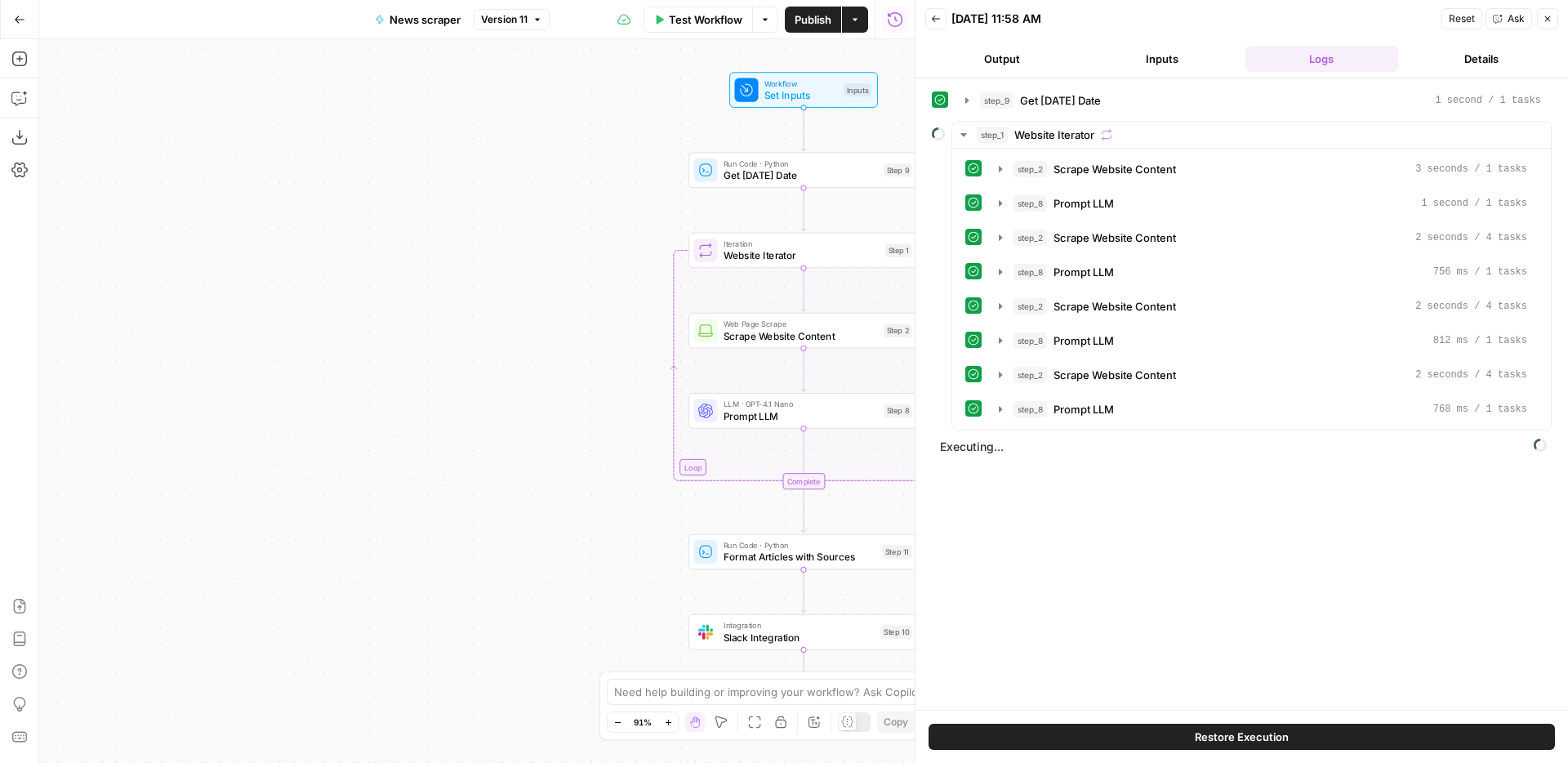
click at [1461, 21] on span "Reset" at bounding box center [1462, 18] width 27 height 15
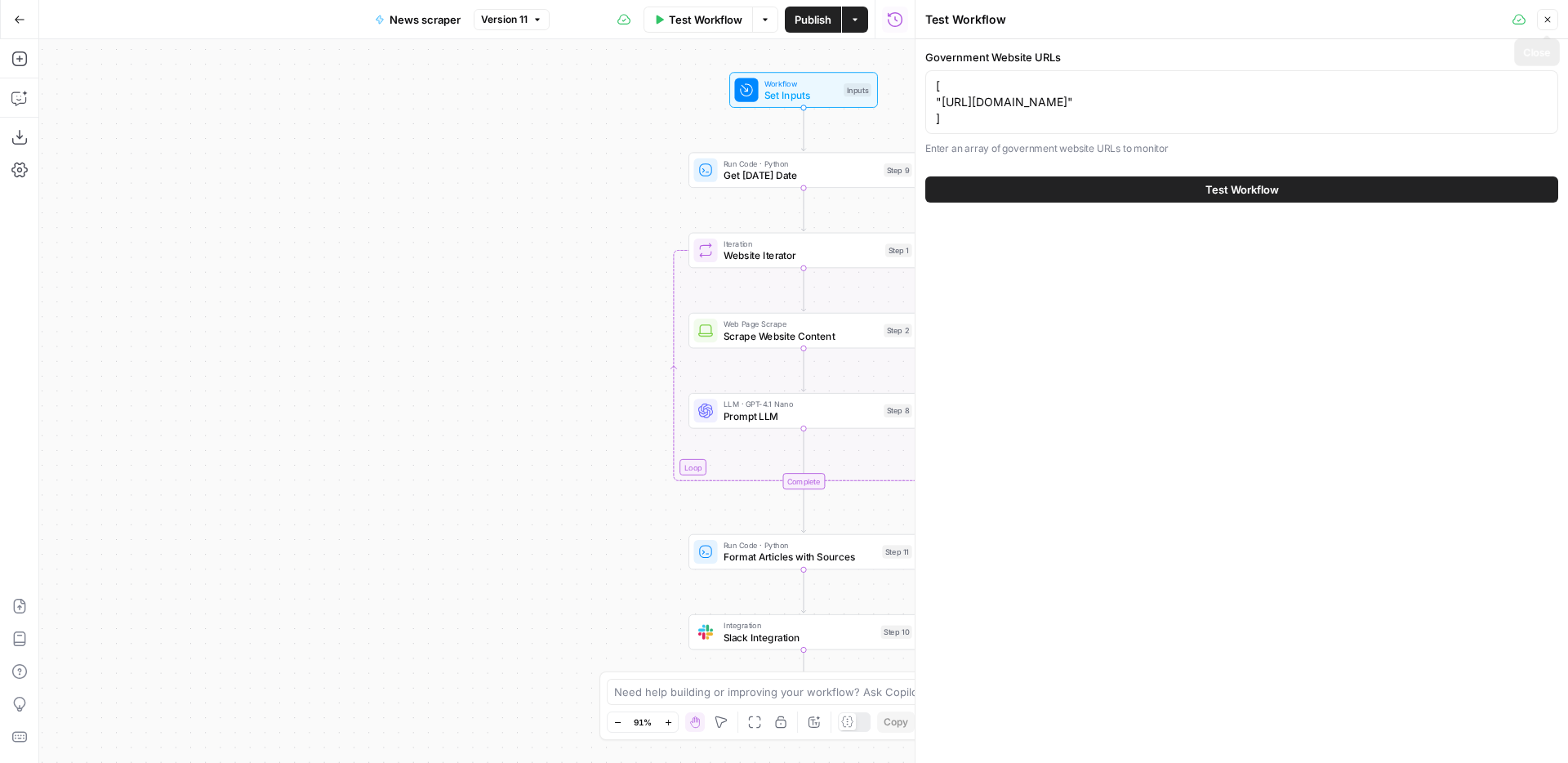
click at [1553, 20] on button "Close" at bounding box center [1547, 19] width 21 height 21
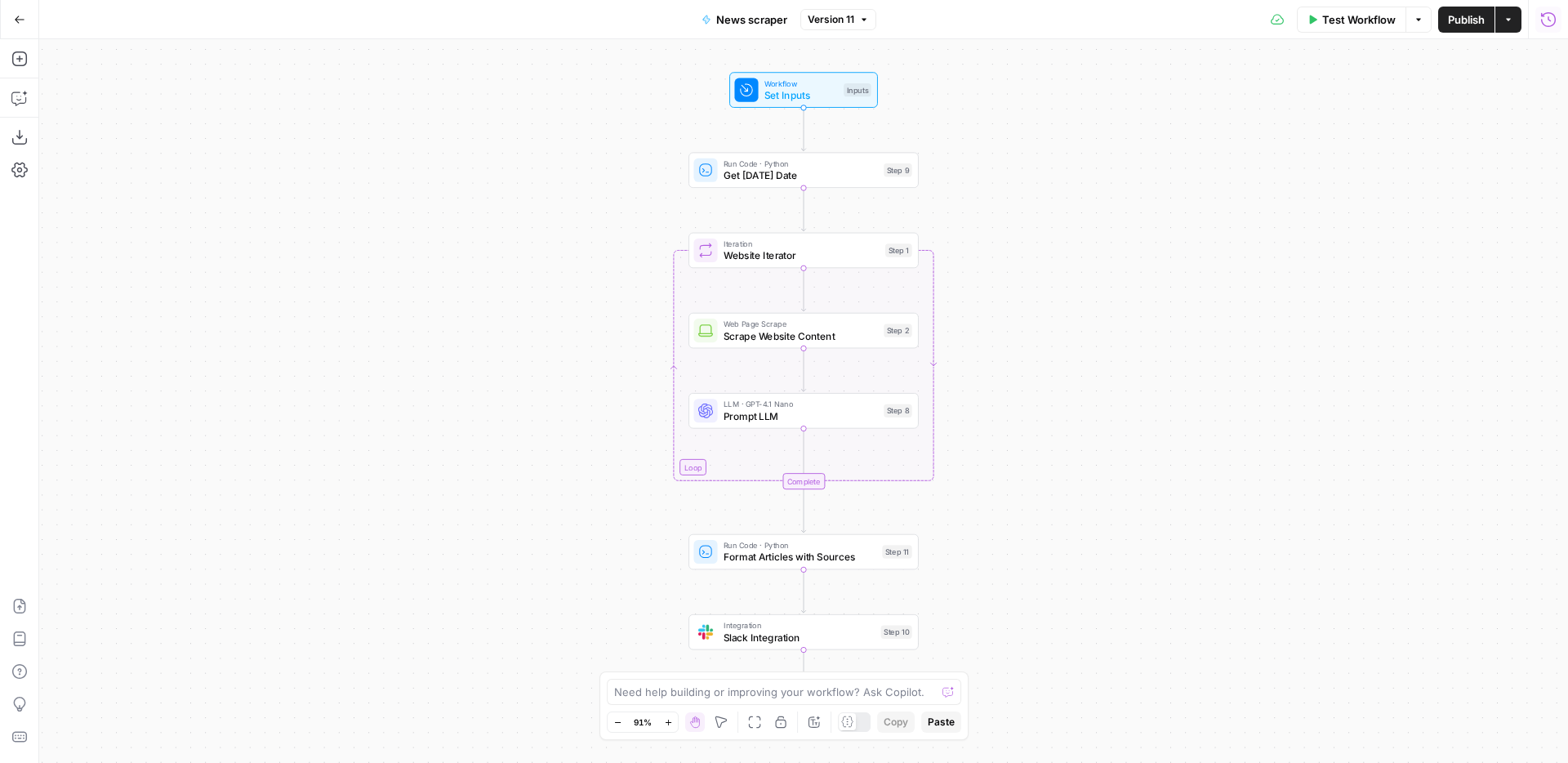
click at [1548, 20] on icon "button" at bounding box center [1549, 19] width 16 height 16
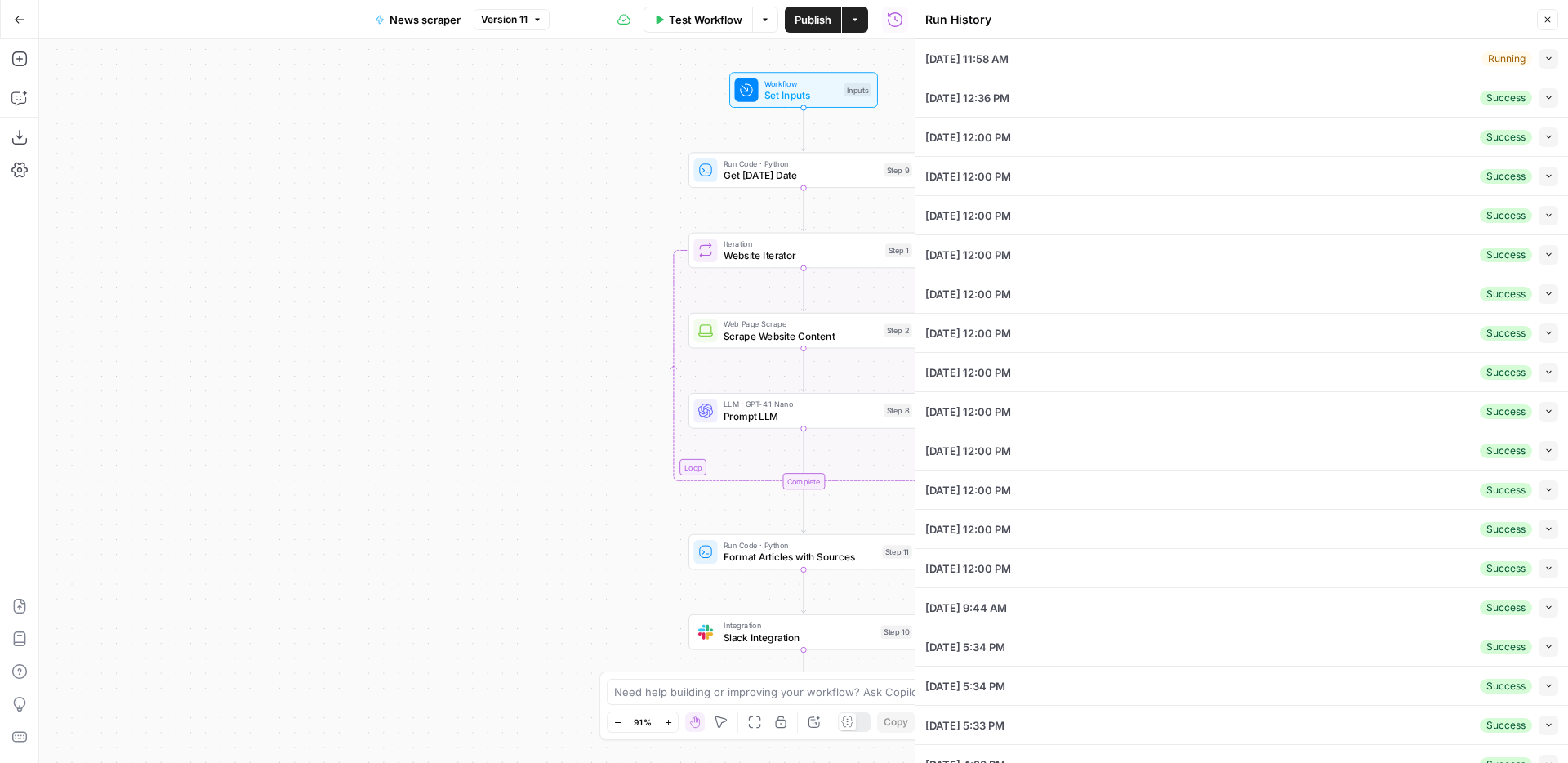
click at [1550, 61] on icon "button" at bounding box center [1549, 59] width 9 height 9
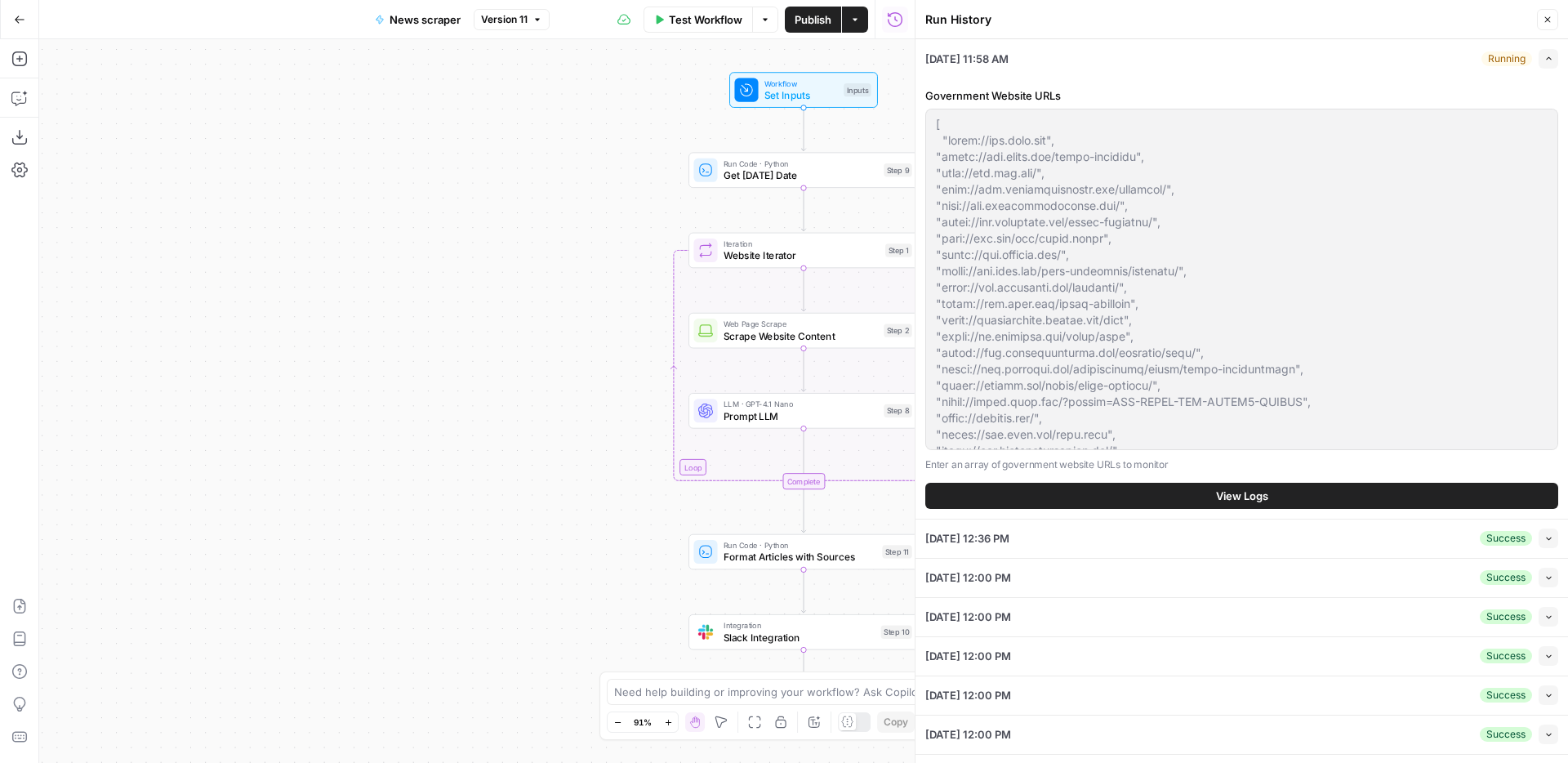
click at [1204, 489] on button "View Logs" at bounding box center [1241, 496] width 633 height 27
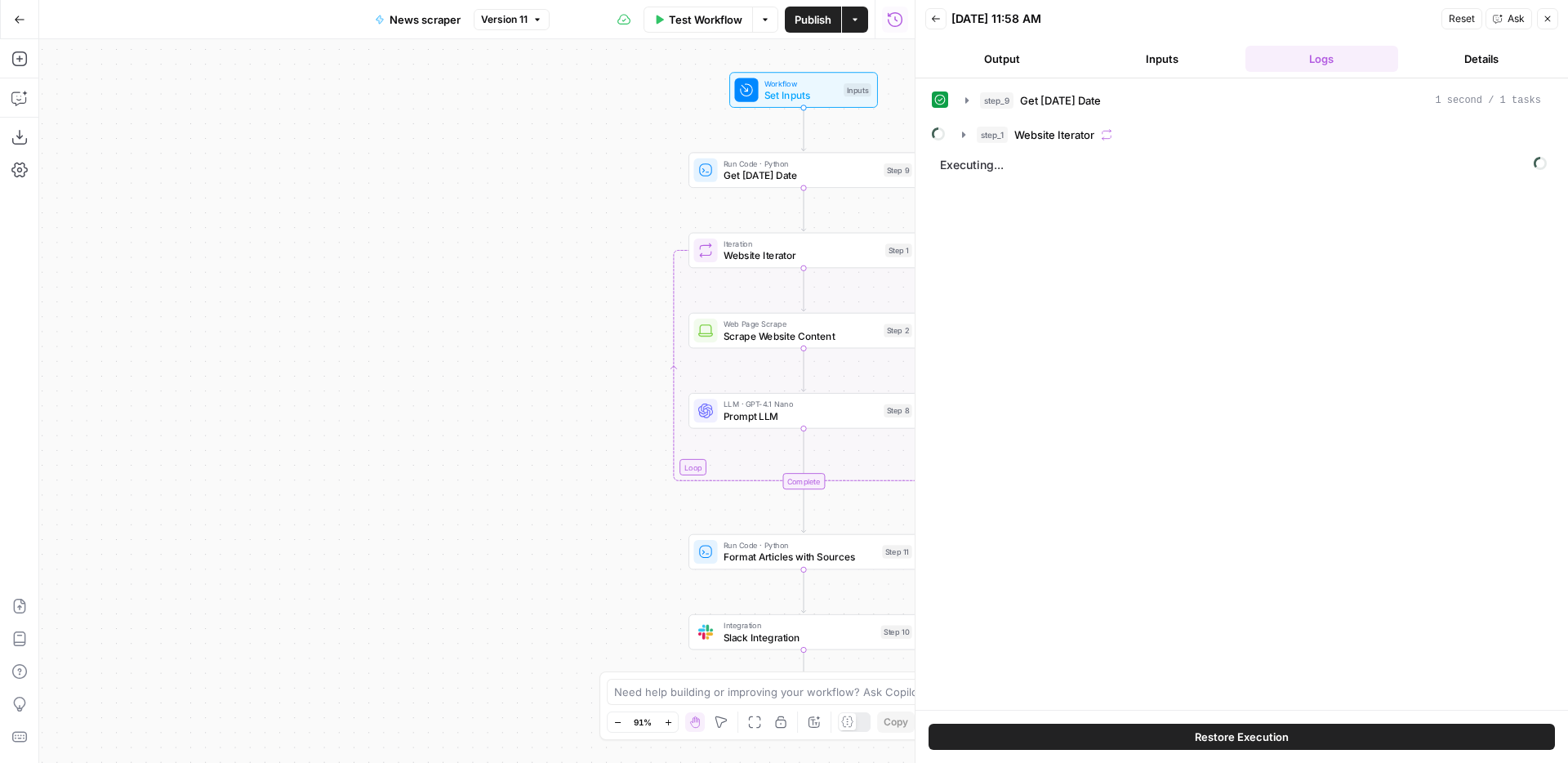
click at [1077, 143] on button "step_1 Website Iterator" at bounding box center [1251, 134] width 598 height 27
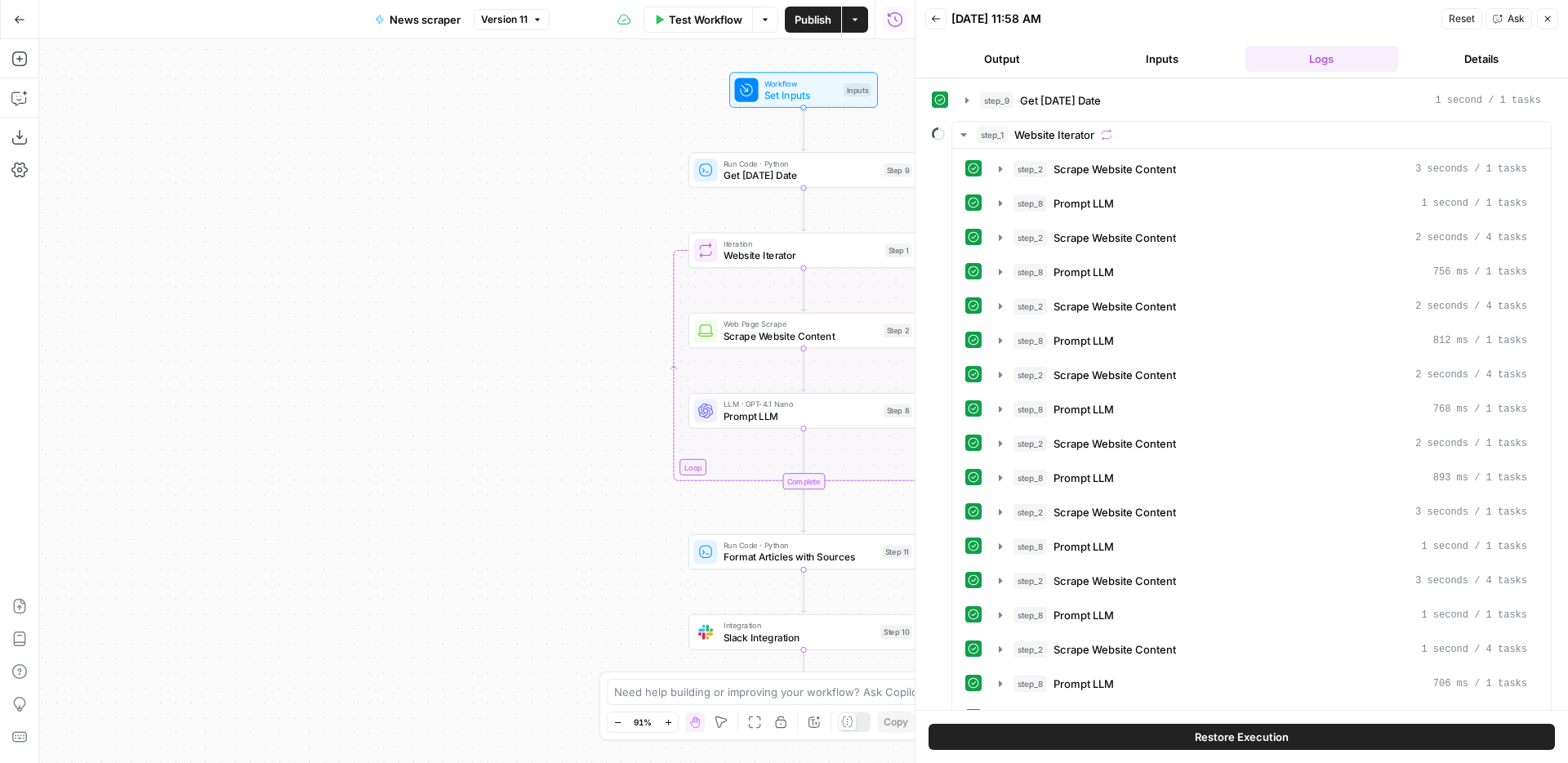
click at [932, 21] on icon "button" at bounding box center [936, 18] width 10 height 10
